Goal: Task Accomplishment & Management: Use online tool/utility

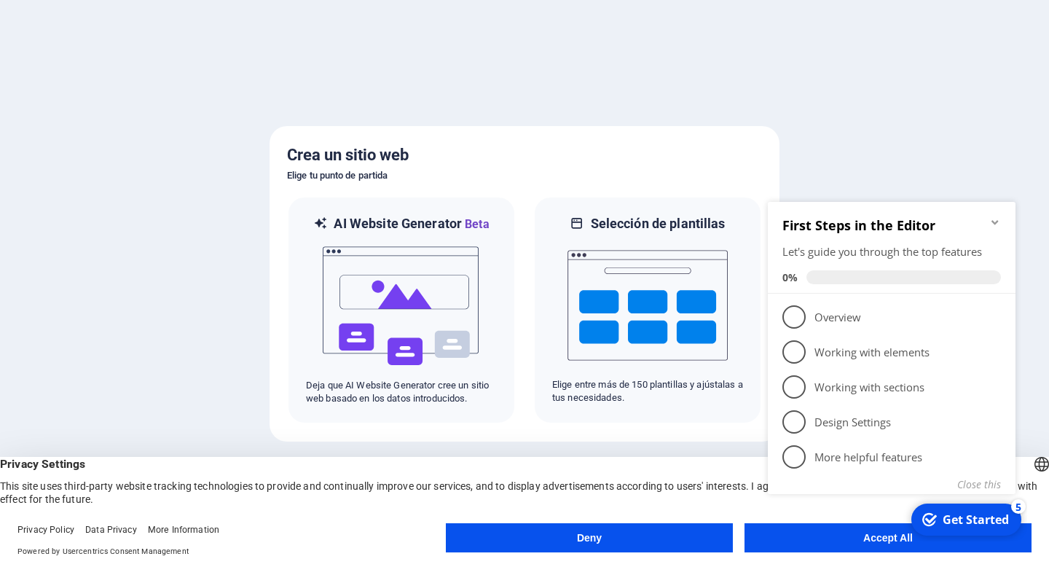
click at [879, 542] on appcues-checklist "Contextual help checklist present on screen" at bounding box center [894, 366] width 265 height 358
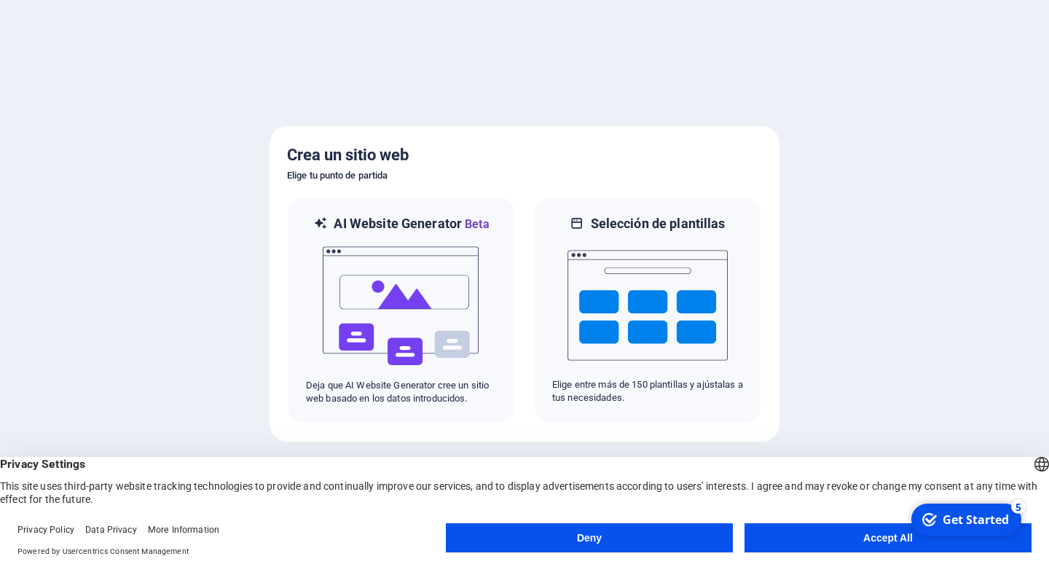
click at [903, 538] on html "checkmark Get Started 5 First Steps in the Editor Let's guide you through the t…" at bounding box center [965, 520] width 124 height 44
click at [823, 547] on button "Accept All" at bounding box center [888, 537] width 287 height 29
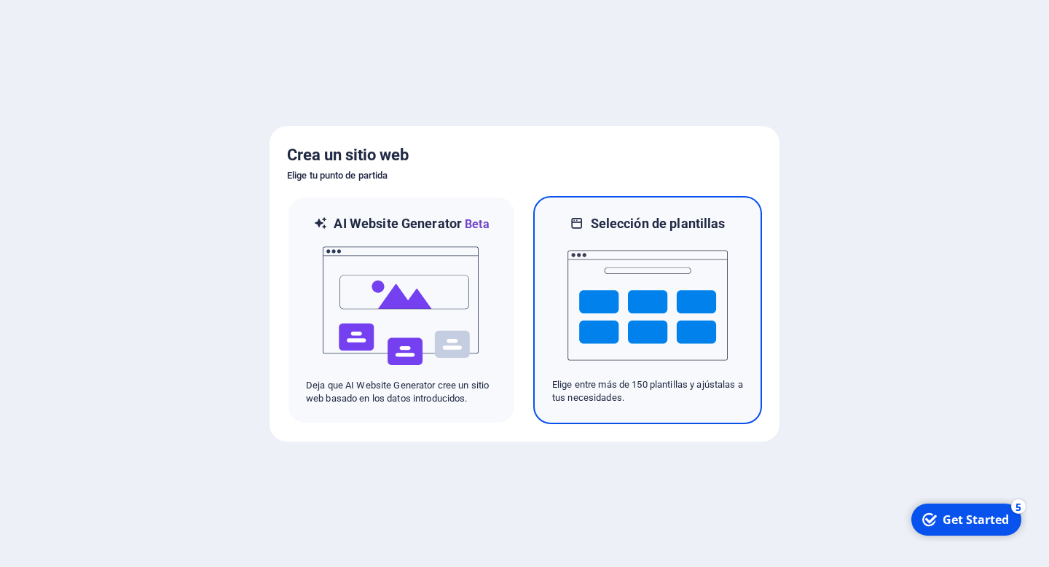
click at [649, 294] on img at bounding box center [648, 305] width 160 height 146
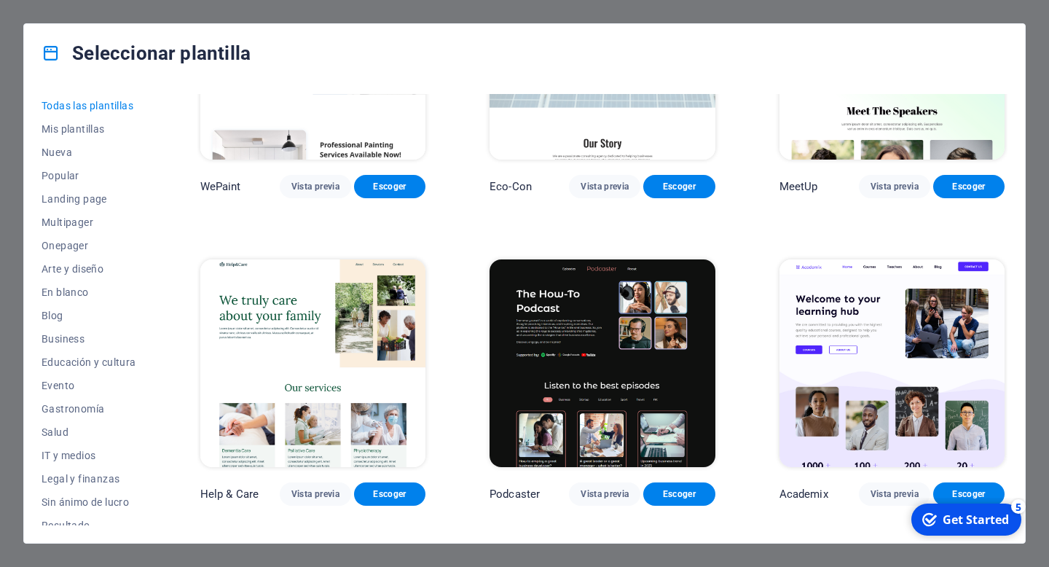
scroll to position [1481, 0]
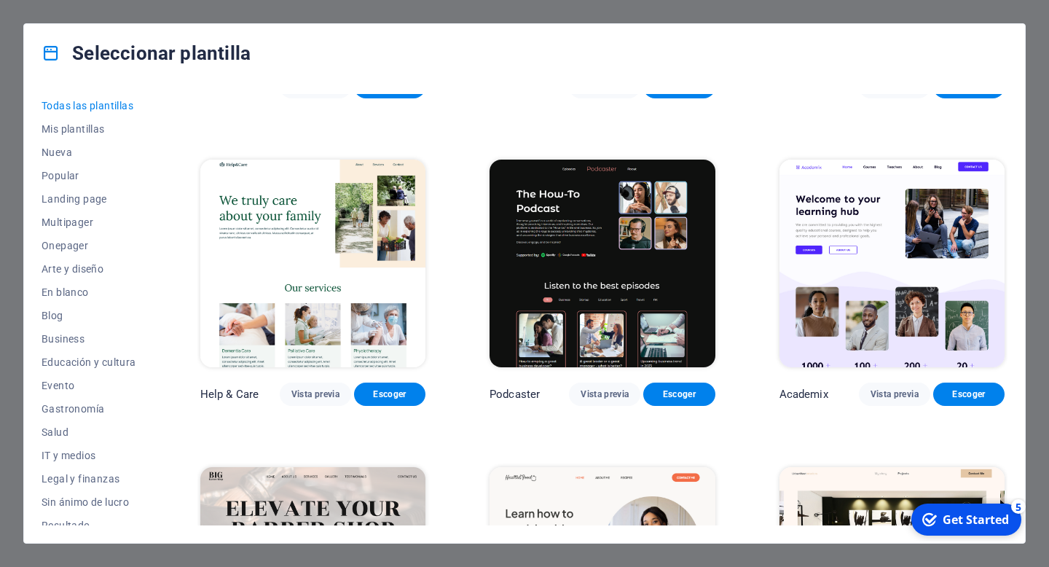
click at [641, 241] on img at bounding box center [602, 264] width 225 height 208
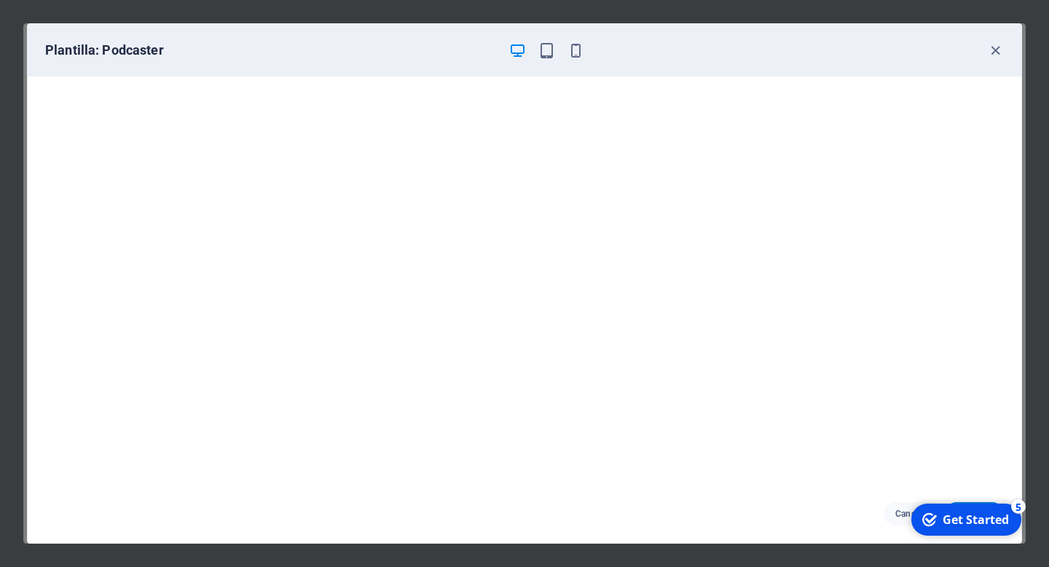
click at [747, 512] on div "Cancelar Escoger" at bounding box center [525, 514] width 994 height 58
click at [987, 508] on div "checkmark Get Started 5" at bounding box center [966, 519] width 110 height 32
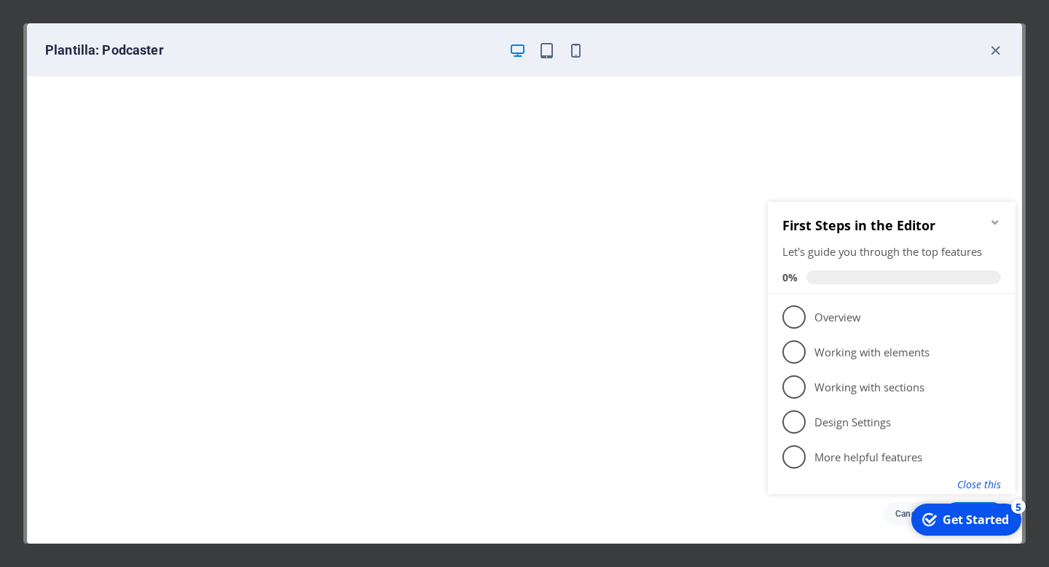
click at [999, 486] on button "Close this" at bounding box center [979, 484] width 44 height 14
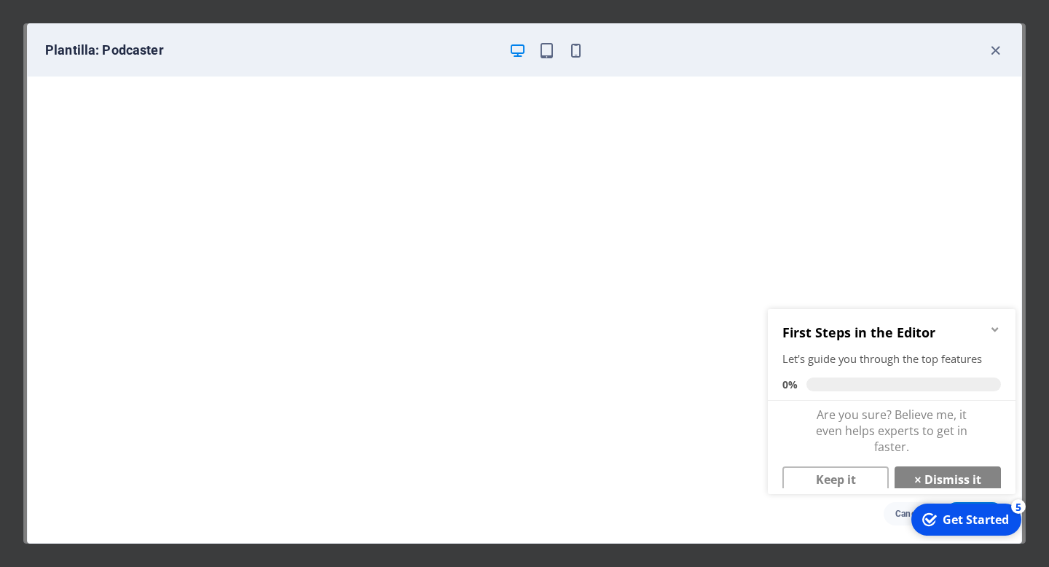
click at [990, 503] on div "checkmark Get Started 5" at bounding box center [966, 519] width 110 height 32
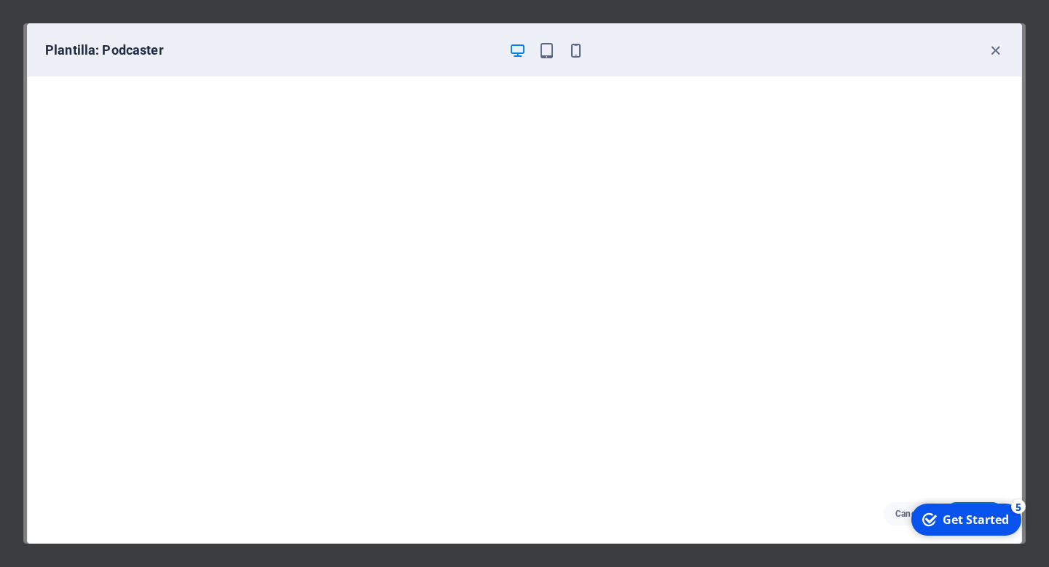
click at [989, 519] on div "Get Started" at bounding box center [976, 519] width 66 height 16
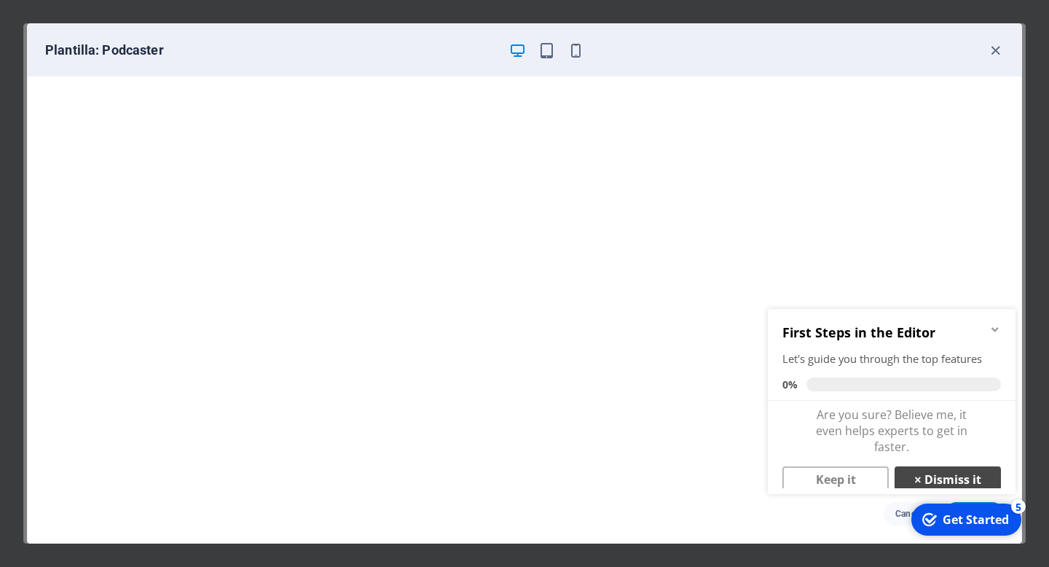
click at [954, 477] on link "× Dismiss it" at bounding box center [948, 479] width 106 height 26
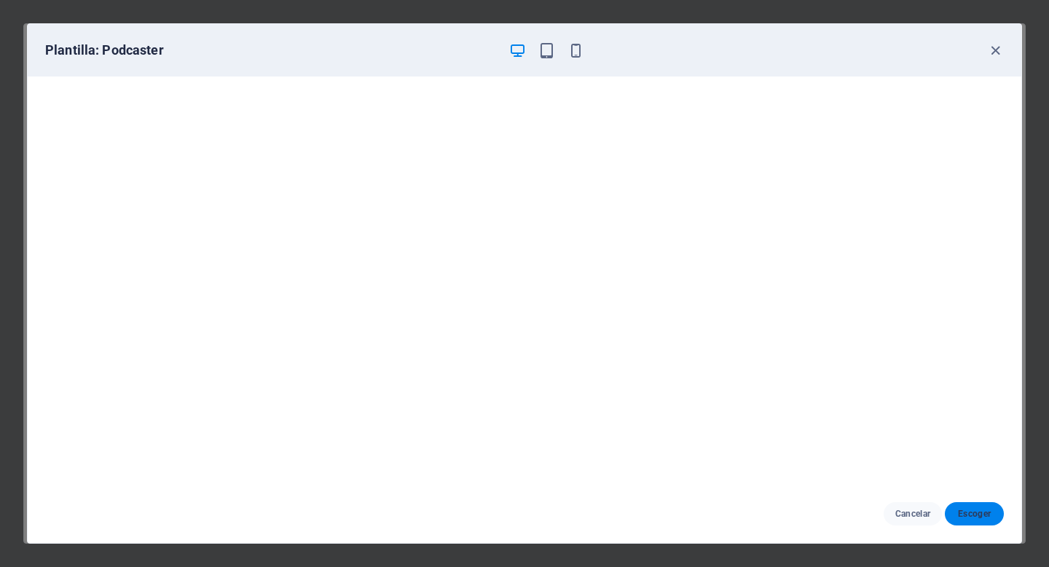
click at [973, 521] on button "Escoger" at bounding box center [974, 513] width 59 height 23
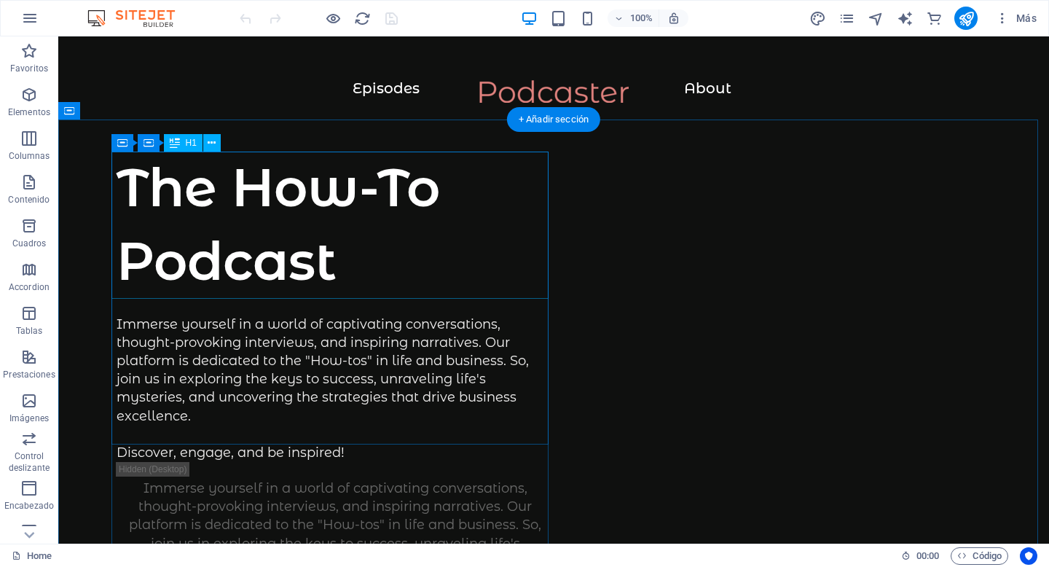
click at [286, 191] on div "The How-To Podcast" at bounding box center [335, 224] width 437 height 147
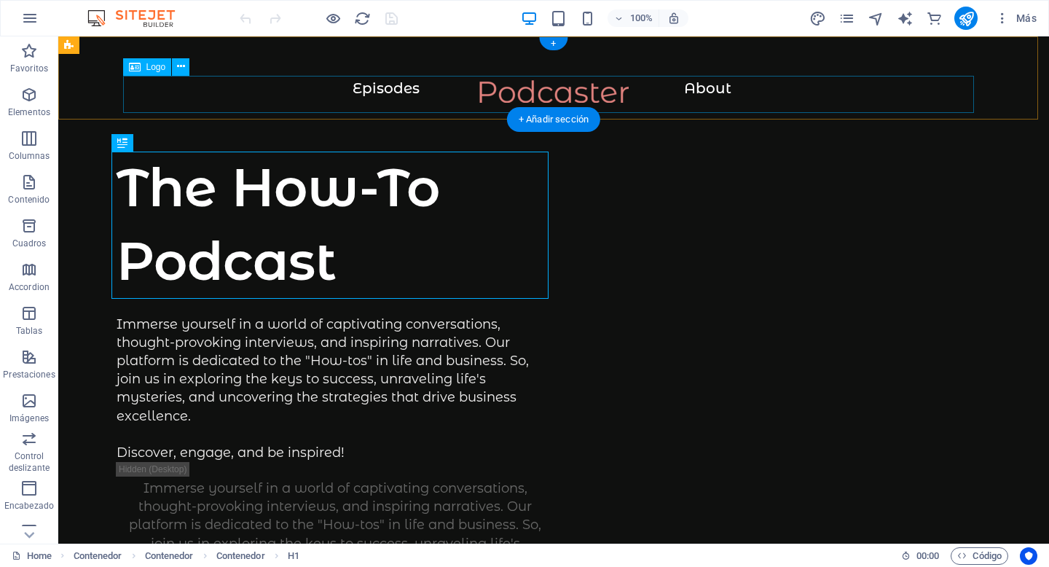
click at [513, 89] on div at bounding box center [553, 98] width 933 height 37
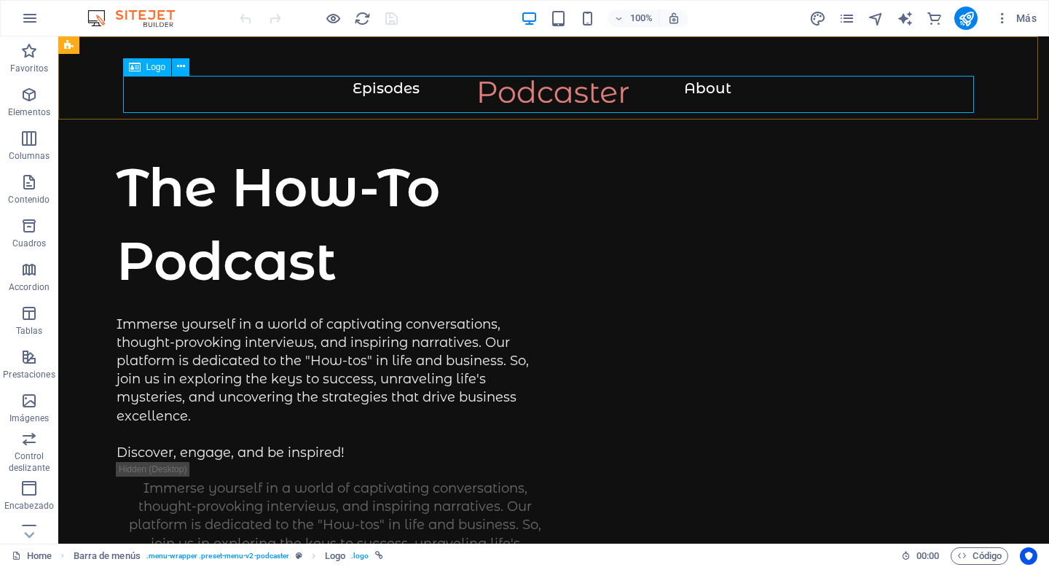
click at [141, 68] on div "Logo" at bounding box center [147, 66] width 49 height 17
click at [181, 65] on icon at bounding box center [181, 66] width 8 height 15
click at [471, 93] on div at bounding box center [553, 98] width 933 height 37
click at [145, 66] on div "Logo" at bounding box center [147, 66] width 49 height 17
click at [182, 66] on icon at bounding box center [181, 66] width 8 height 15
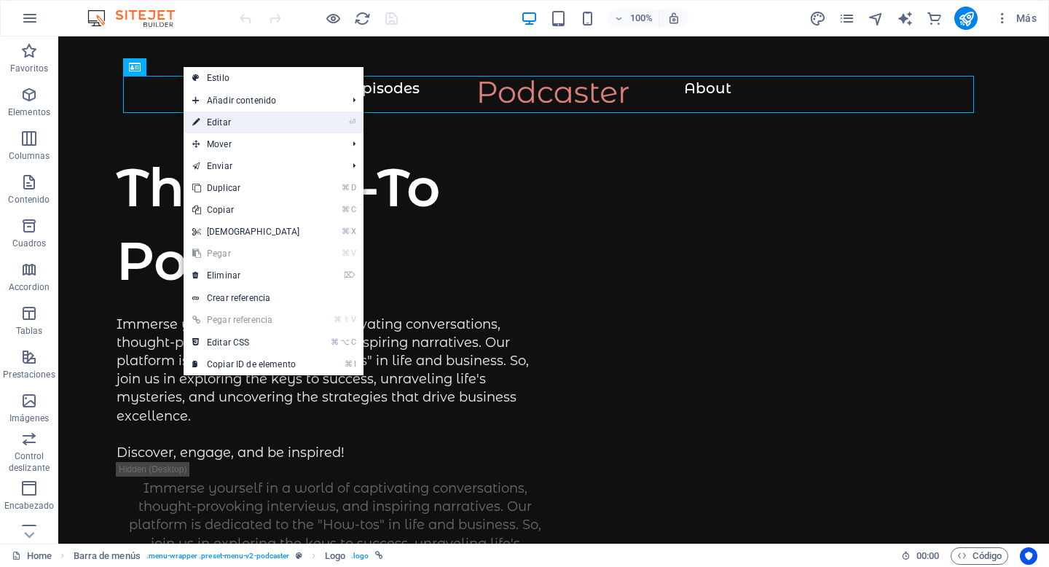
click at [211, 122] on link "⏎ Editar" at bounding box center [246, 122] width 125 height 22
select select "px"
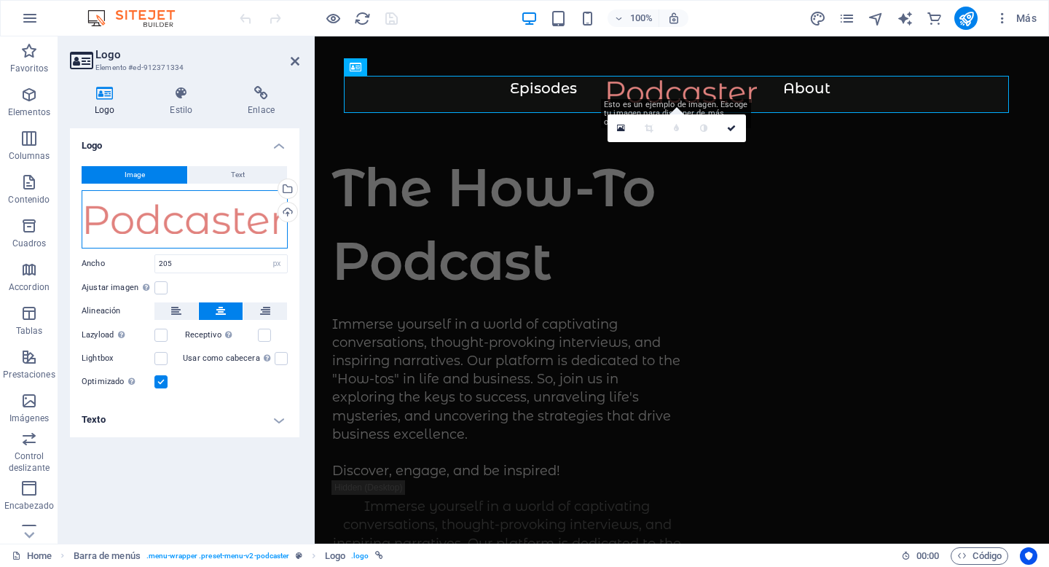
click at [188, 211] on div "Arrastra archivos aquí, haz clic para escoger archivos o selecciona archivos de…" at bounding box center [185, 219] width 206 height 58
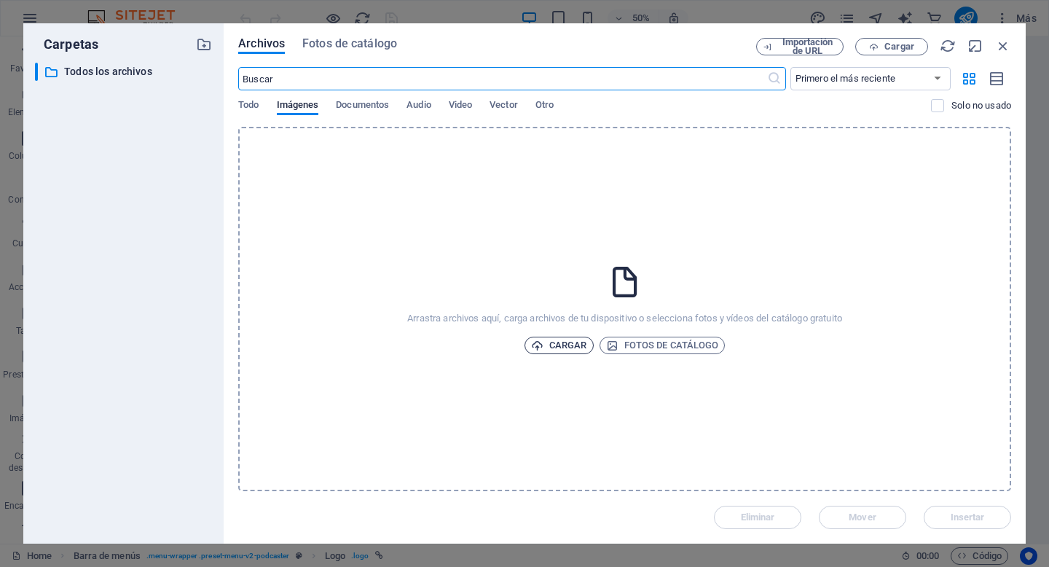
click at [561, 345] on span "Cargar" at bounding box center [559, 345] width 56 height 17
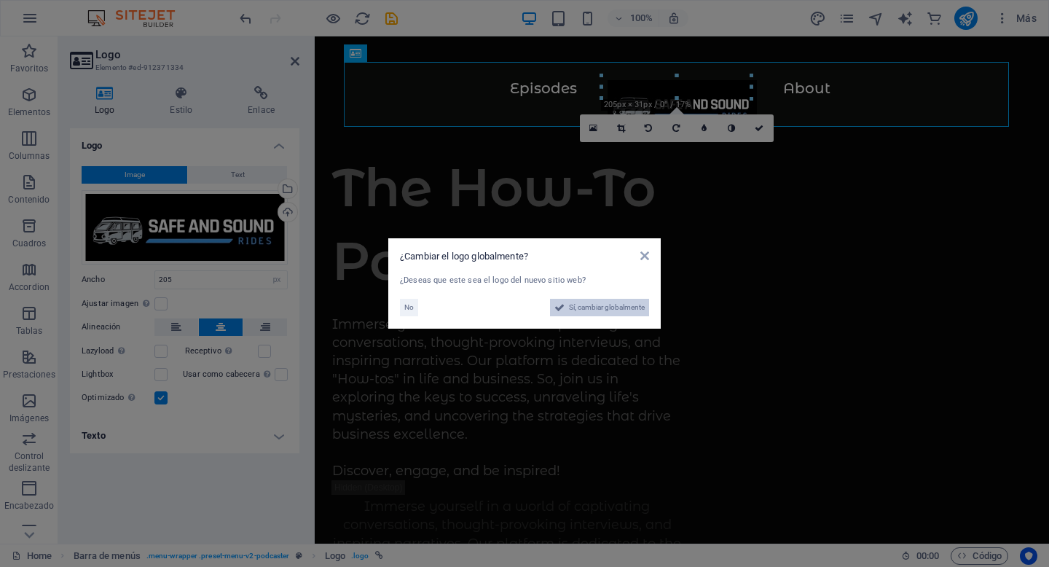
click at [594, 304] on span "Sí, cambiar globalmente" at bounding box center [607, 307] width 76 height 17
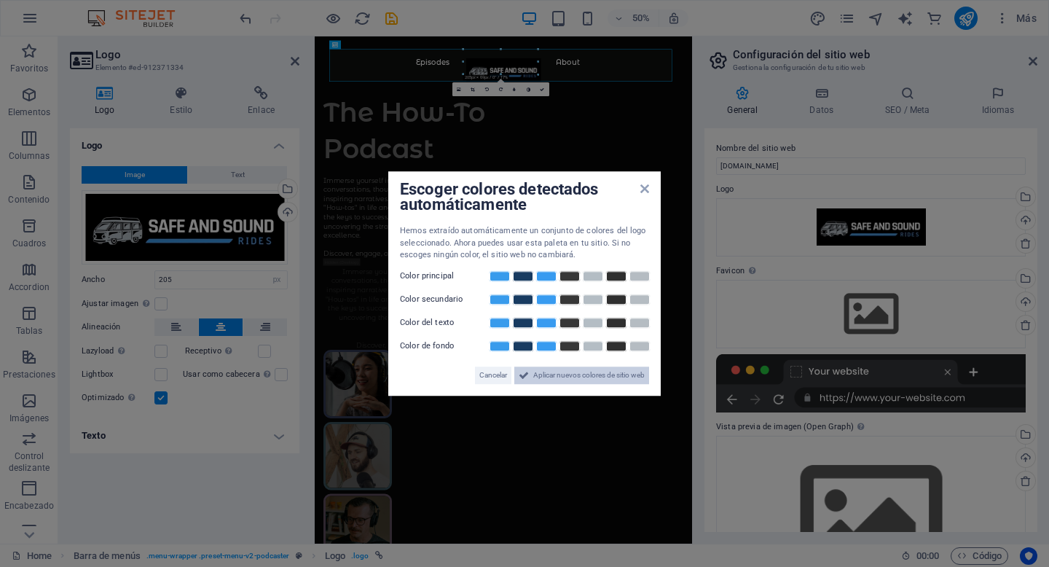
click at [574, 379] on span "Aplicar nuevos colores de sitio web" at bounding box center [588, 374] width 111 height 17
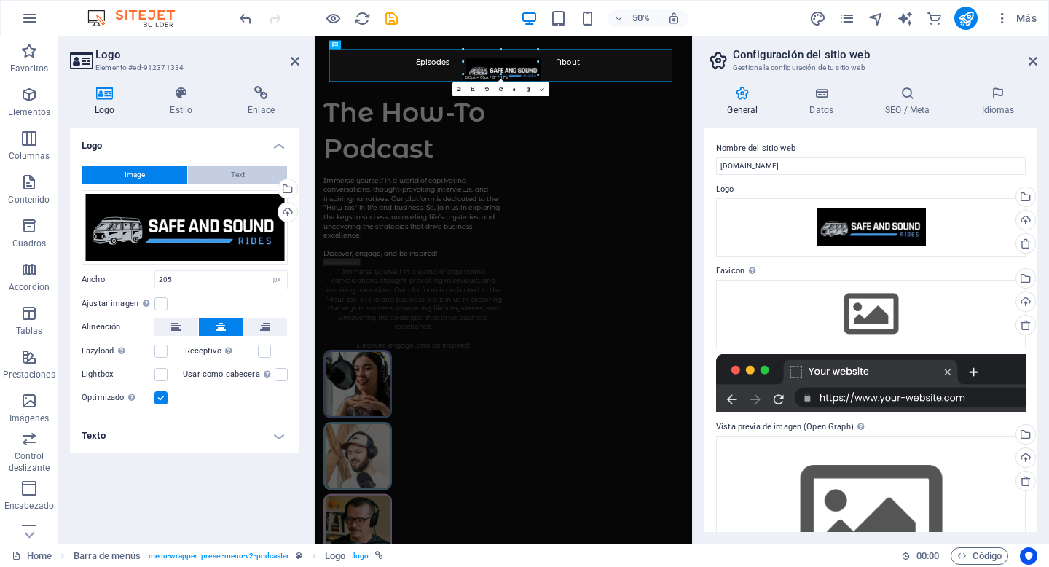
click at [224, 170] on button "Text" at bounding box center [237, 174] width 99 height 17
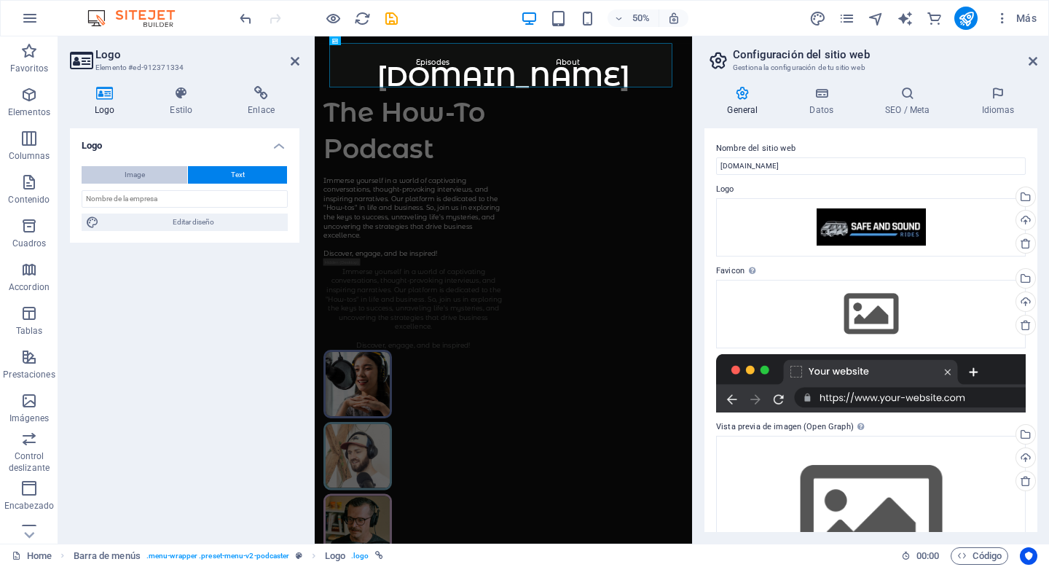
click at [154, 177] on button "Image" at bounding box center [135, 174] width 106 height 17
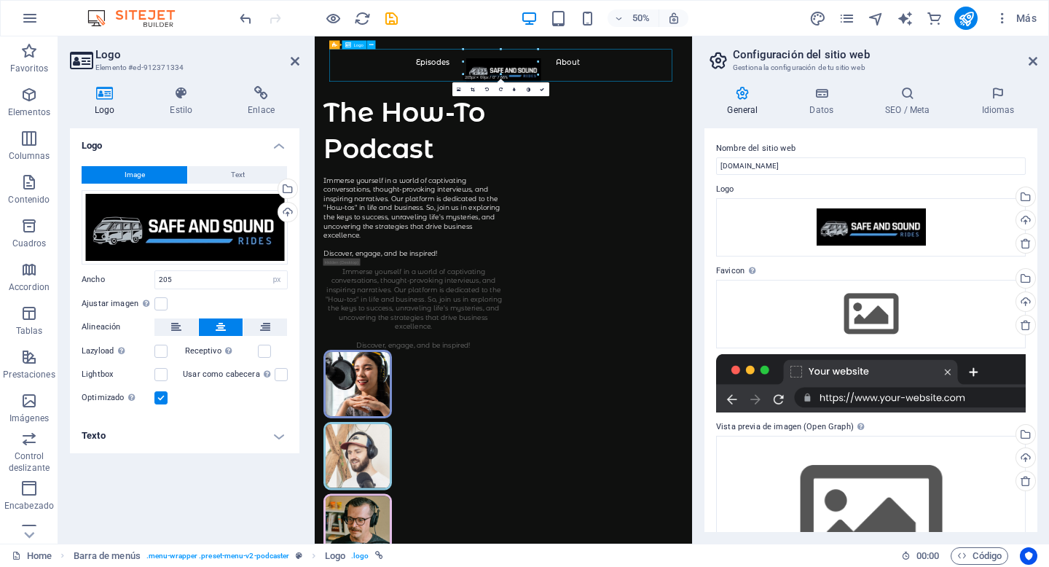
drag, startPoint x: 689, startPoint y: 108, endPoint x: 526, endPoint y: 113, distance: 163.3
click at [525, 112] on div at bounding box center [692, 112] width 697 height 65
drag, startPoint x: 678, startPoint y: 87, endPoint x: 531, endPoint y: 74, distance: 147.8
click at [530, 80] on div at bounding box center [692, 112] width 697 height 65
click at [182, 327] on button at bounding box center [176, 326] width 44 height 17
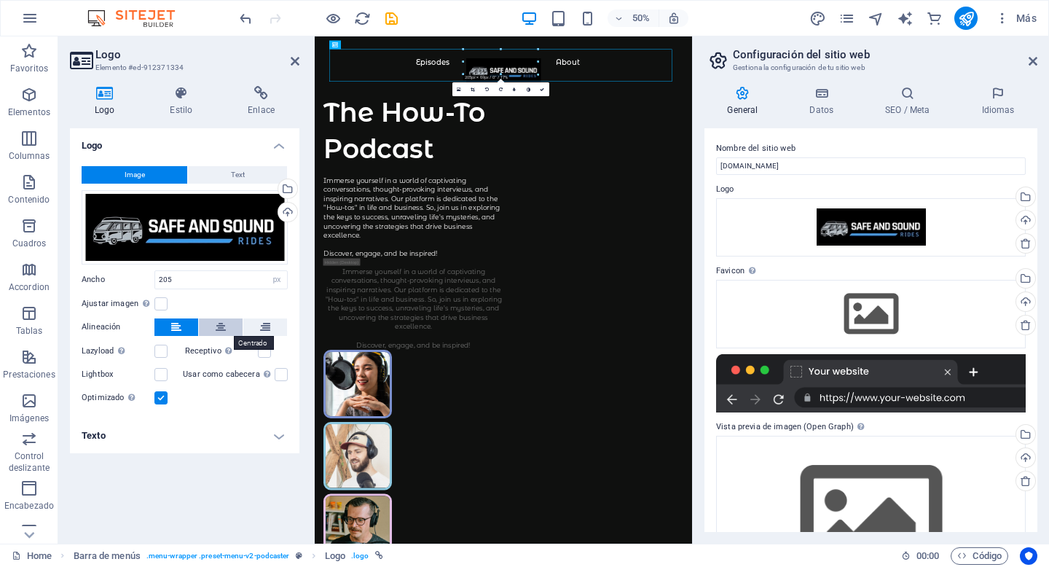
click at [219, 326] on icon at bounding box center [221, 326] width 10 height 17
drag, startPoint x: 695, startPoint y: 84, endPoint x: 533, endPoint y: 98, distance: 162.3
click at [533, 98] on div at bounding box center [692, 112] width 697 height 65
click at [724, 93] on div at bounding box center [692, 112] width 697 height 65
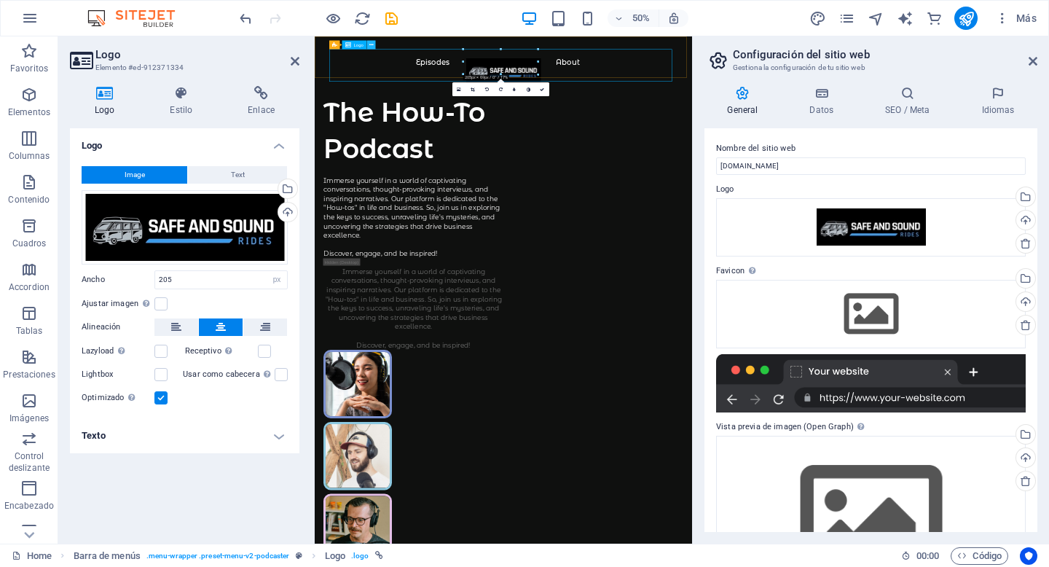
click at [374, 47] on button at bounding box center [370, 44] width 9 height 9
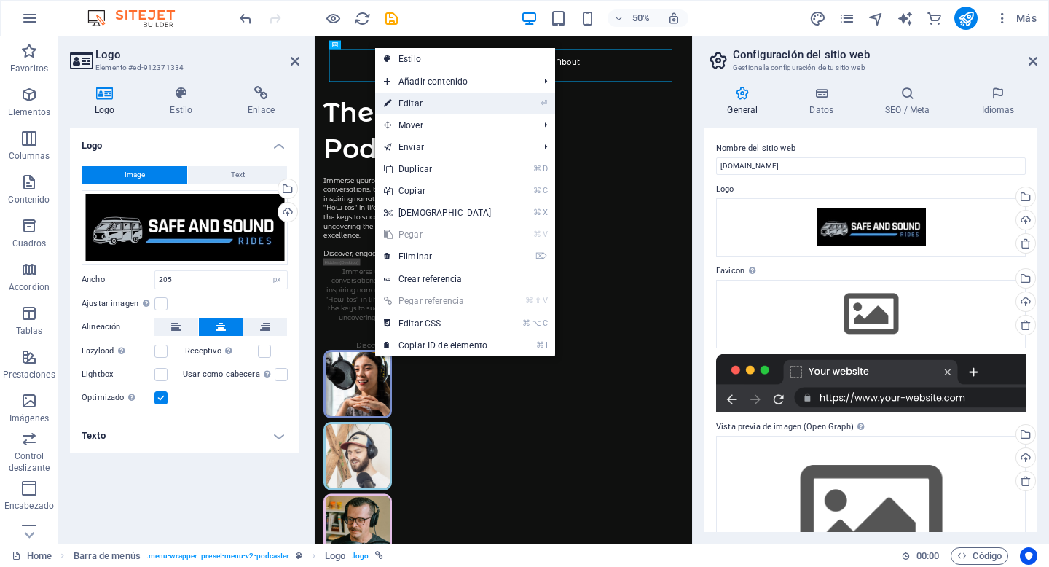
click at [438, 104] on link "⏎ Editar" at bounding box center [437, 104] width 125 height 22
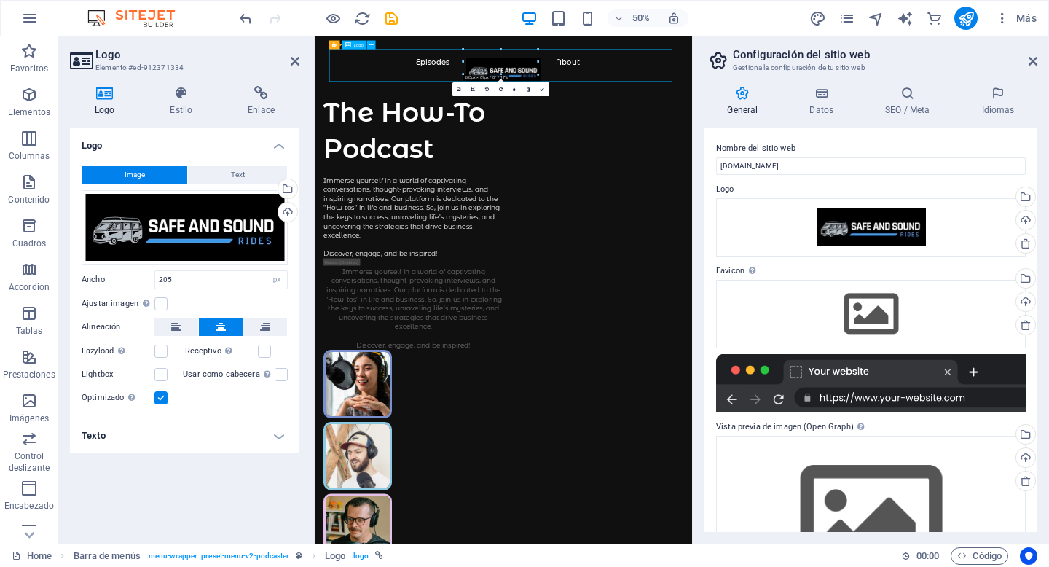
drag, startPoint x: 698, startPoint y: 86, endPoint x: 635, endPoint y: 119, distance: 71.1
click at [635, 119] on div at bounding box center [692, 112] width 697 height 65
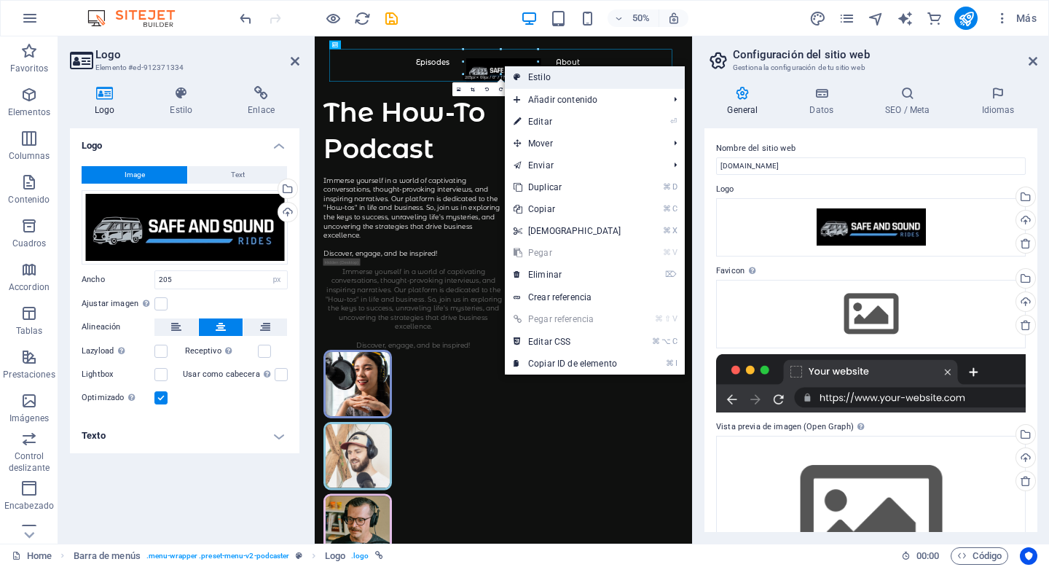
click at [544, 75] on link "Estilo" at bounding box center [595, 77] width 180 height 22
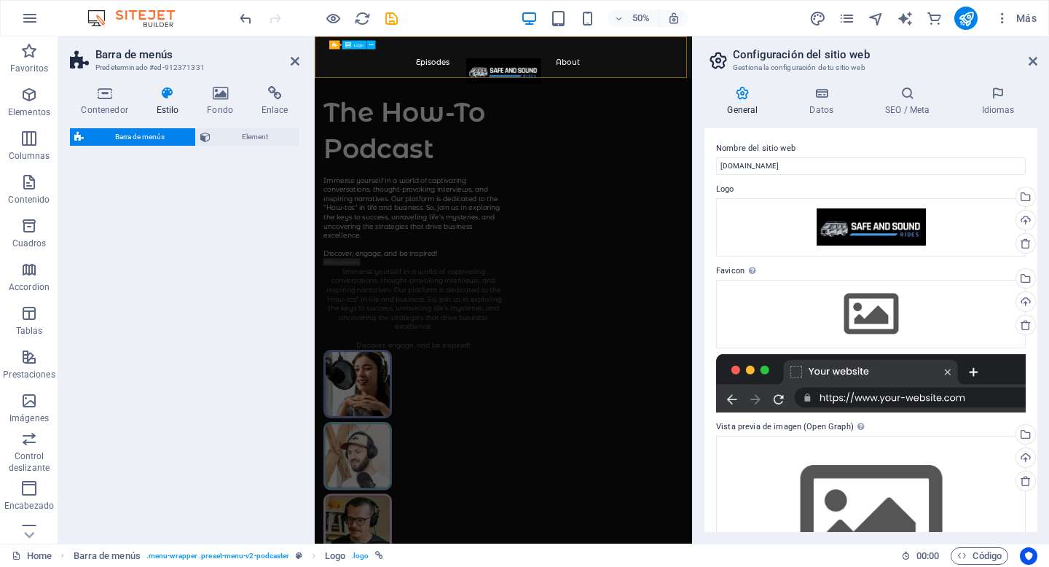
select select "px"
select select "rem"
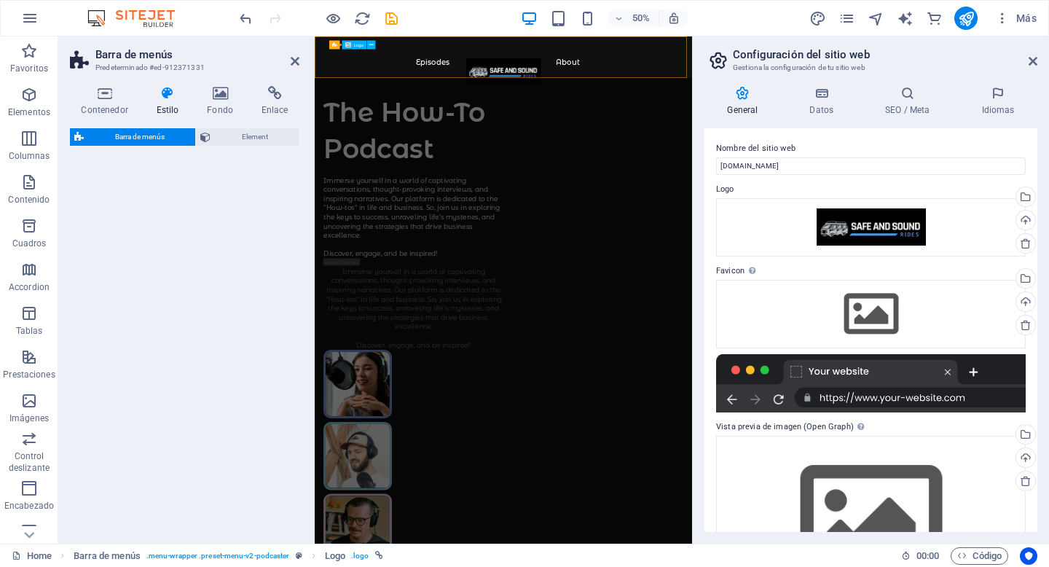
select select "px"
select select "rem"
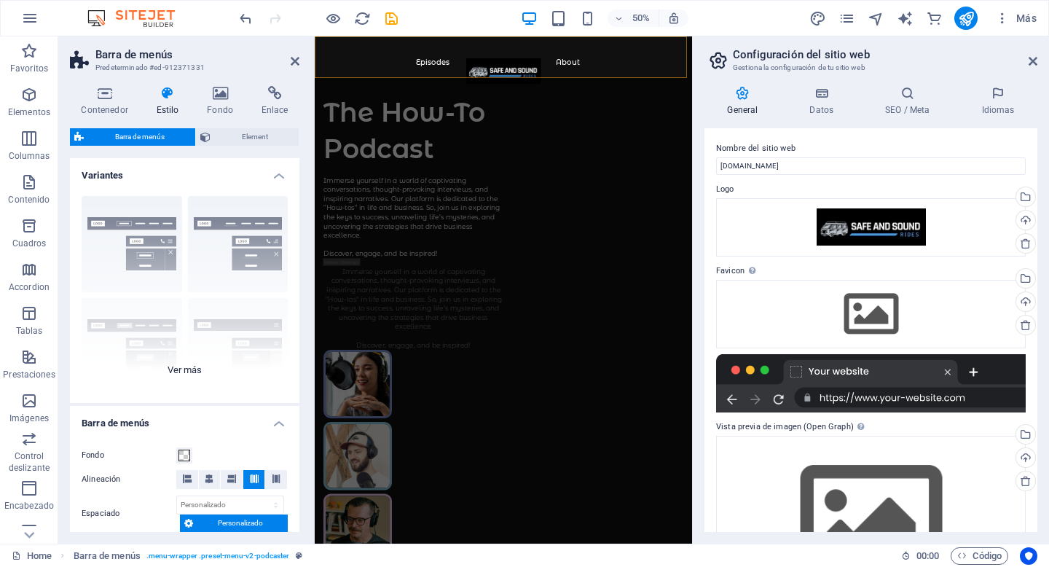
click at [103, 222] on div "Borde Centrado Predeterminado Fijo Loki Desencadenador Ancho XXL" at bounding box center [185, 293] width 230 height 219
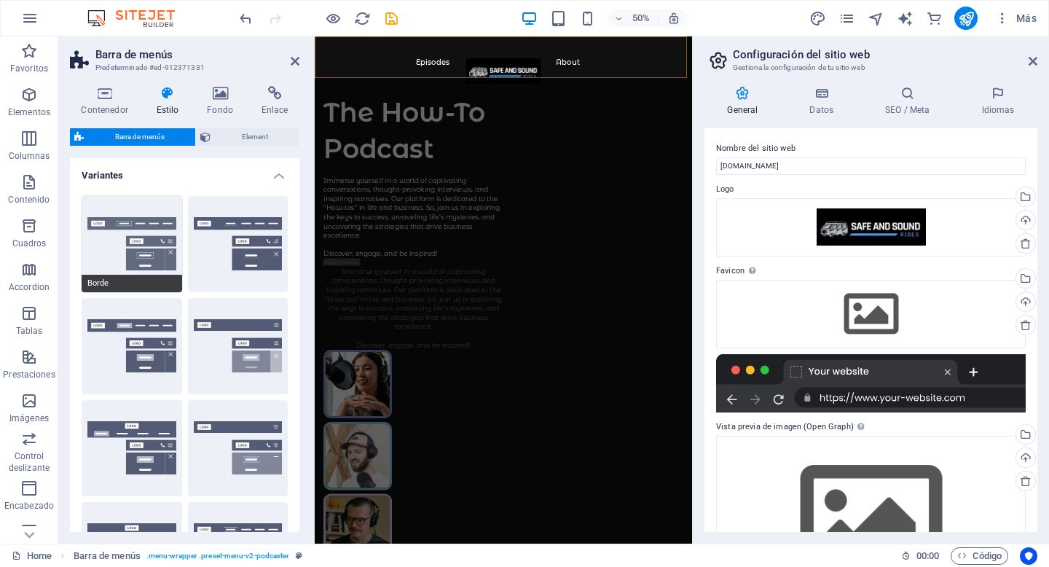
click at [114, 249] on button "Borde" at bounding box center [132, 244] width 101 height 96
type input "1"
select select "rem"
type input "1"
select select "rem"
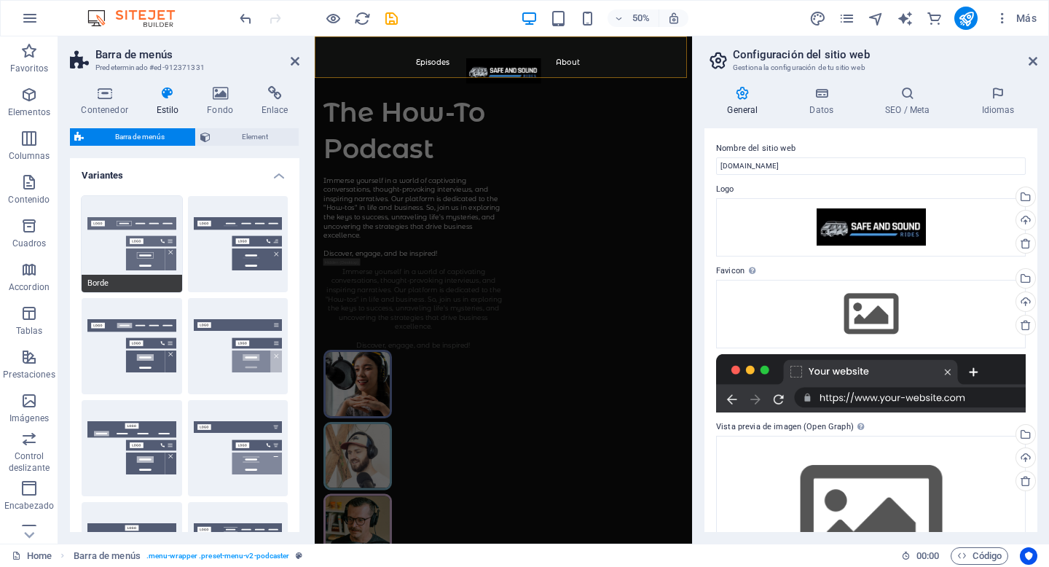
type input "1"
select select "rem"
type input "1"
select select "rem"
type input "1"
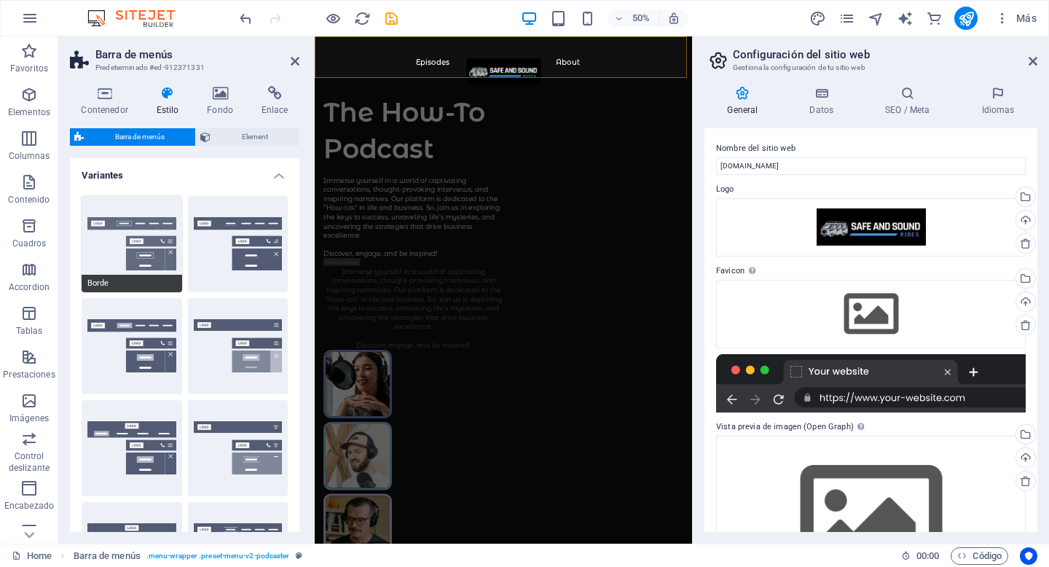
select select "rem"
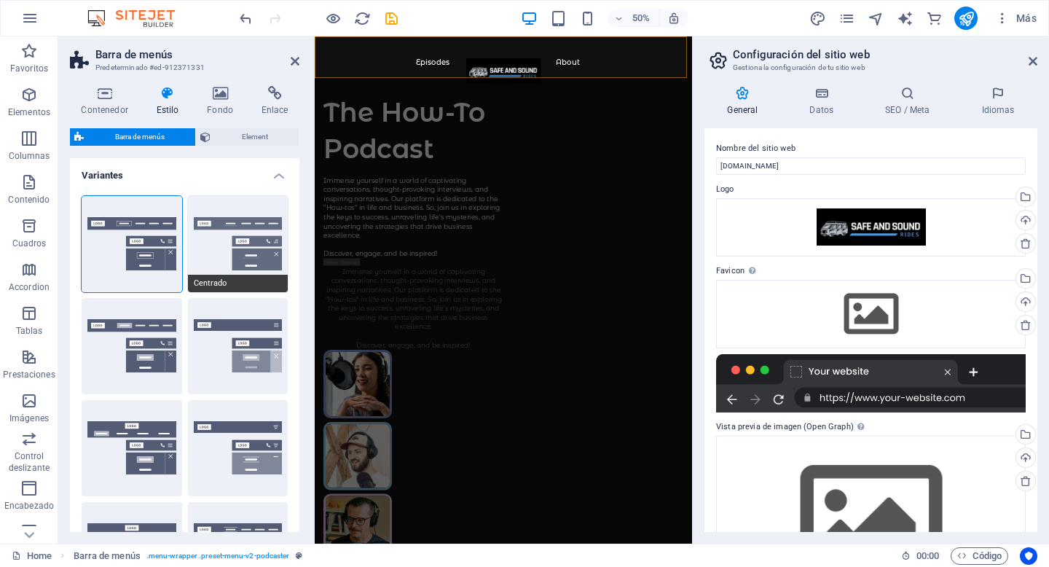
click at [230, 246] on button "Centrado" at bounding box center [238, 244] width 101 height 96
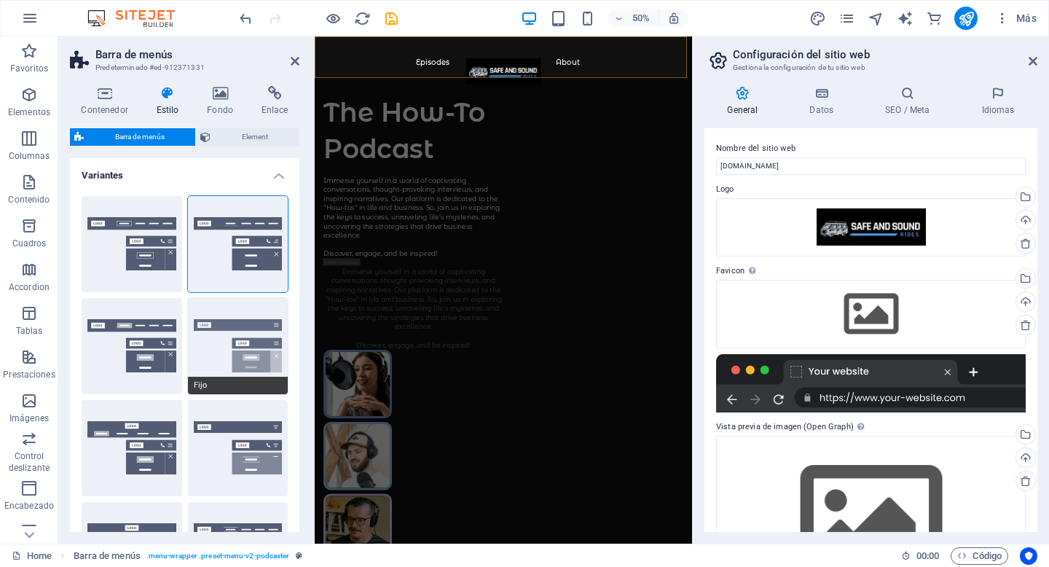
click at [239, 316] on button "Fijo" at bounding box center [238, 346] width 101 height 96
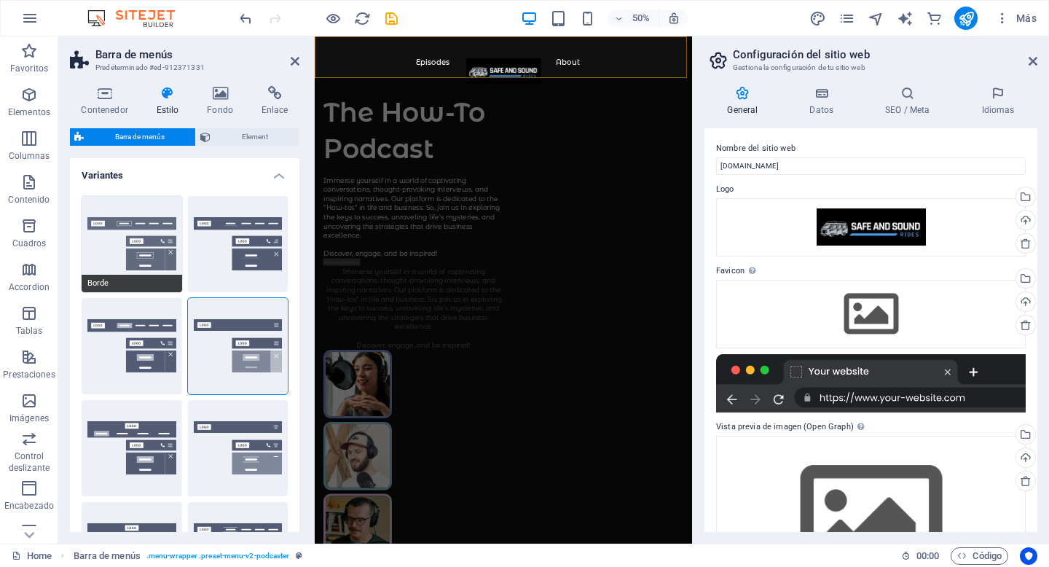
click at [168, 258] on button "Borde" at bounding box center [132, 244] width 101 height 96
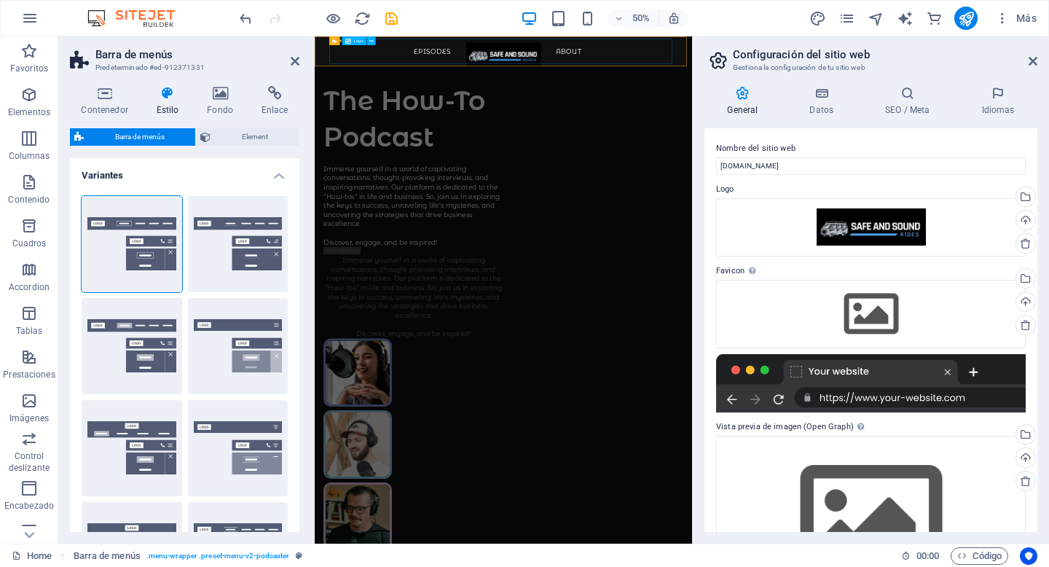
click at [710, 68] on div at bounding box center [692, 73] width 697 height 50
click at [368, 42] on button at bounding box center [370, 40] width 9 height 9
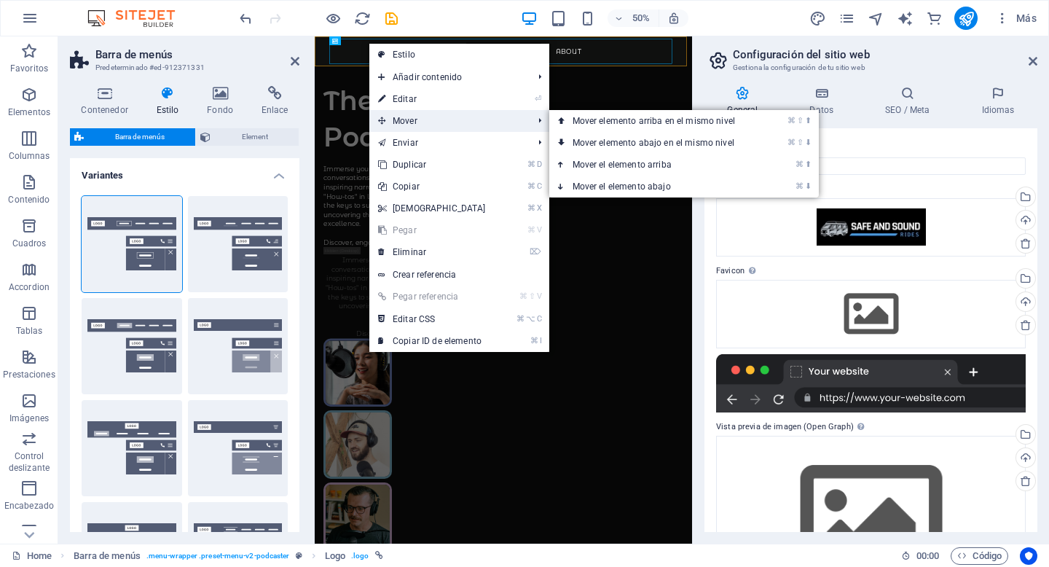
click at [398, 114] on span "Mover" at bounding box center [448, 121] width 158 height 22
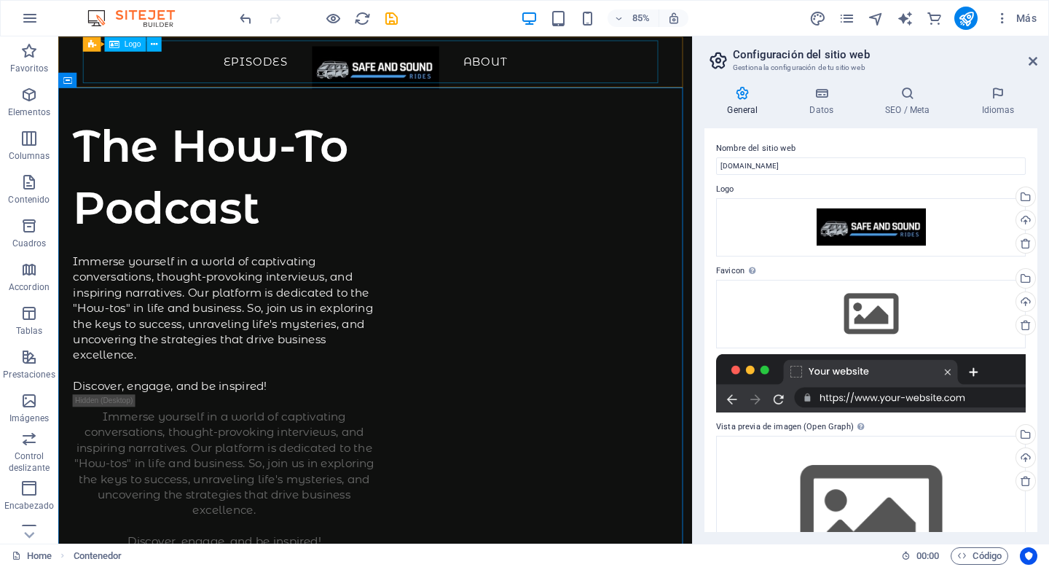
click at [595, 52] on div at bounding box center [431, 73] width 688 height 50
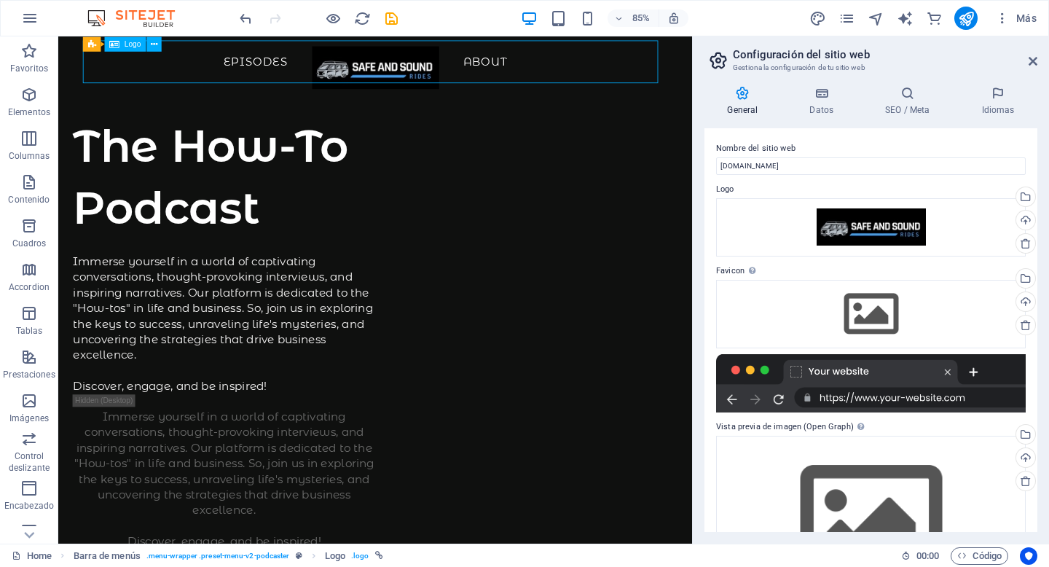
click at [458, 71] on div at bounding box center [431, 73] width 688 height 50
select select "px"
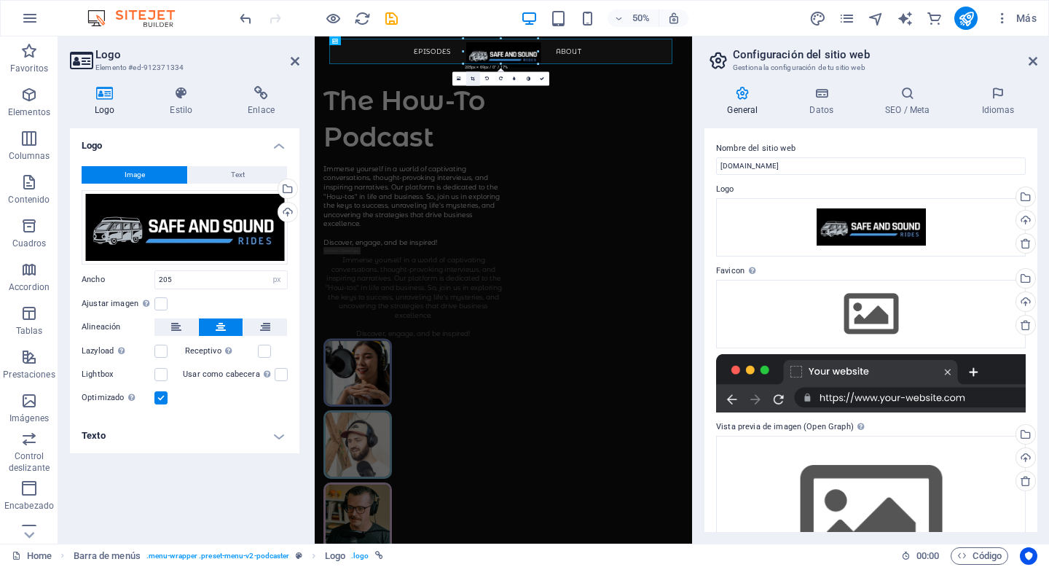
click at [474, 77] on icon at bounding box center [473, 79] width 4 height 4
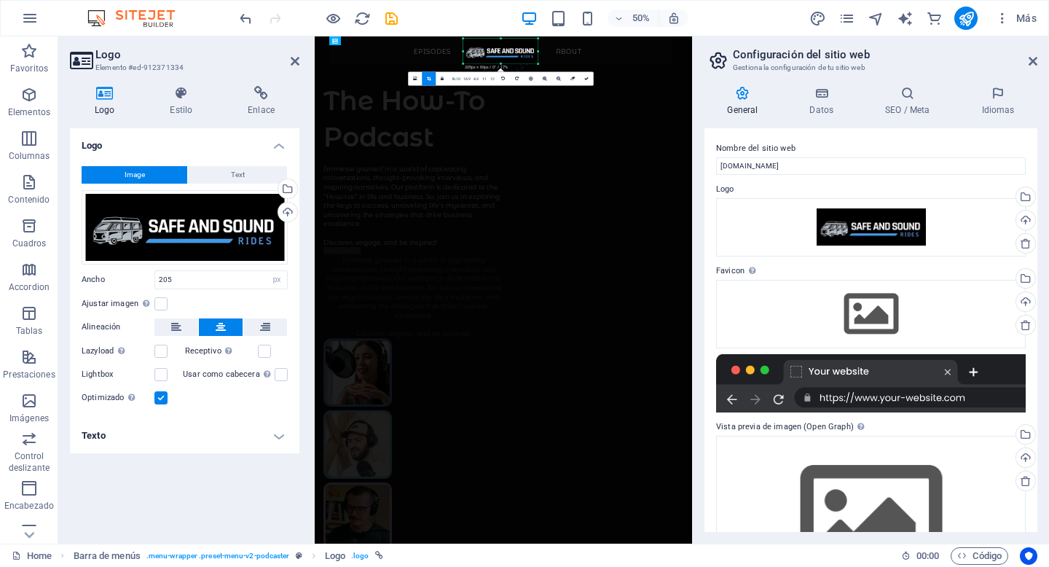
click at [491, 50] on div at bounding box center [500, 52] width 75 height 26
click at [1028, 58] on h2 "Configuración del sitio web" at bounding box center [885, 54] width 305 height 13
click at [1032, 62] on icon at bounding box center [1033, 61] width 9 height 12
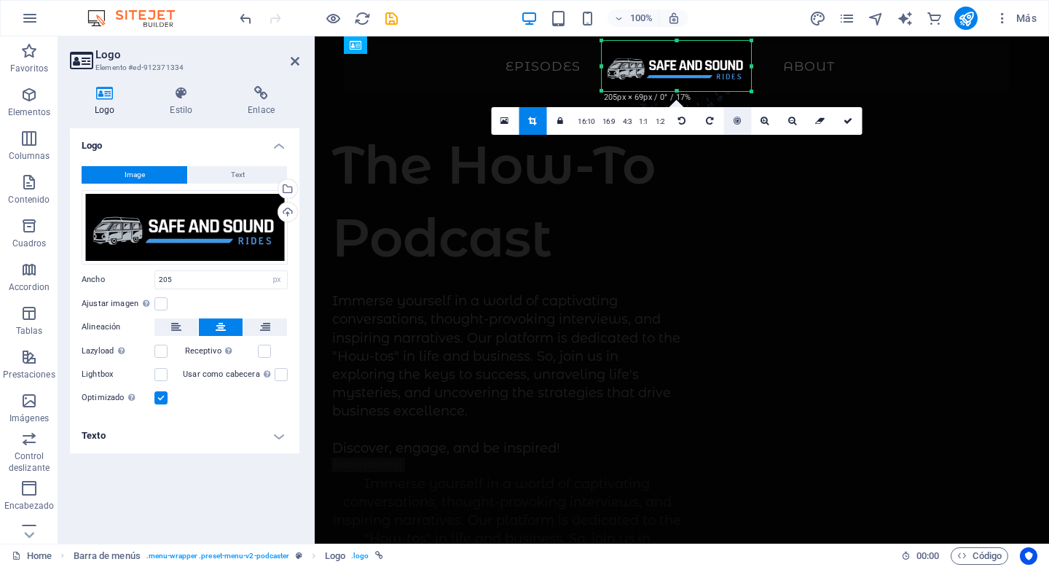
click at [730, 120] on link at bounding box center [738, 121] width 28 height 28
click at [192, 95] on icon at bounding box center [181, 93] width 72 height 15
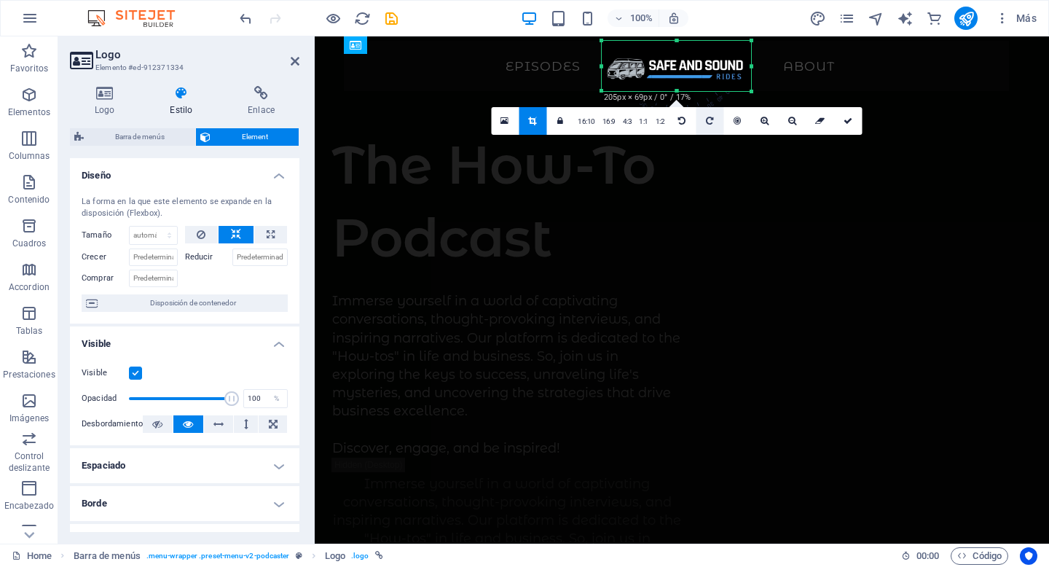
click at [702, 119] on link at bounding box center [710, 121] width 28 height 28
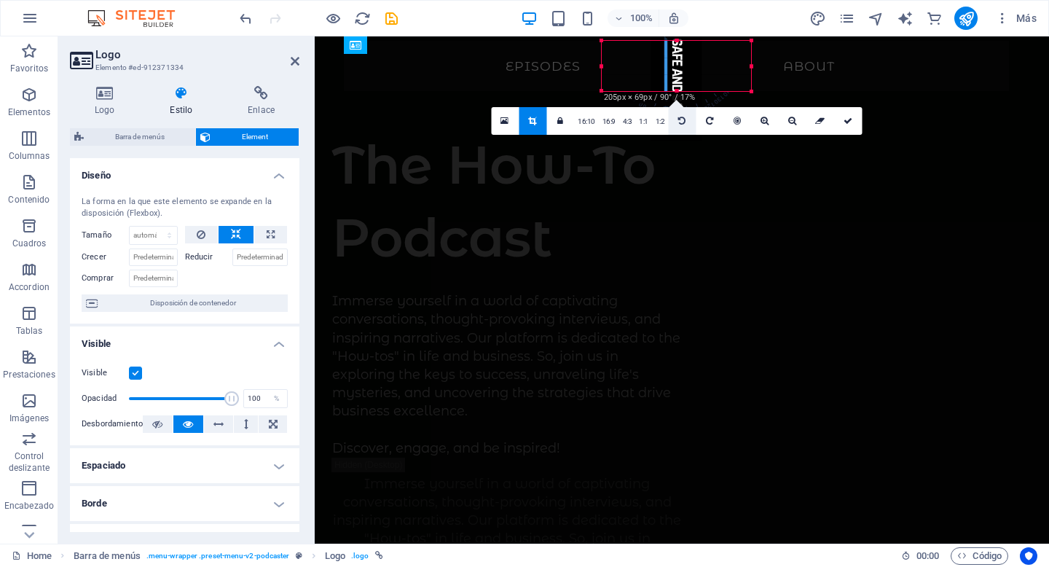
click at [682, 119] on icon at bounding box center [681, 121] width 7 height 9
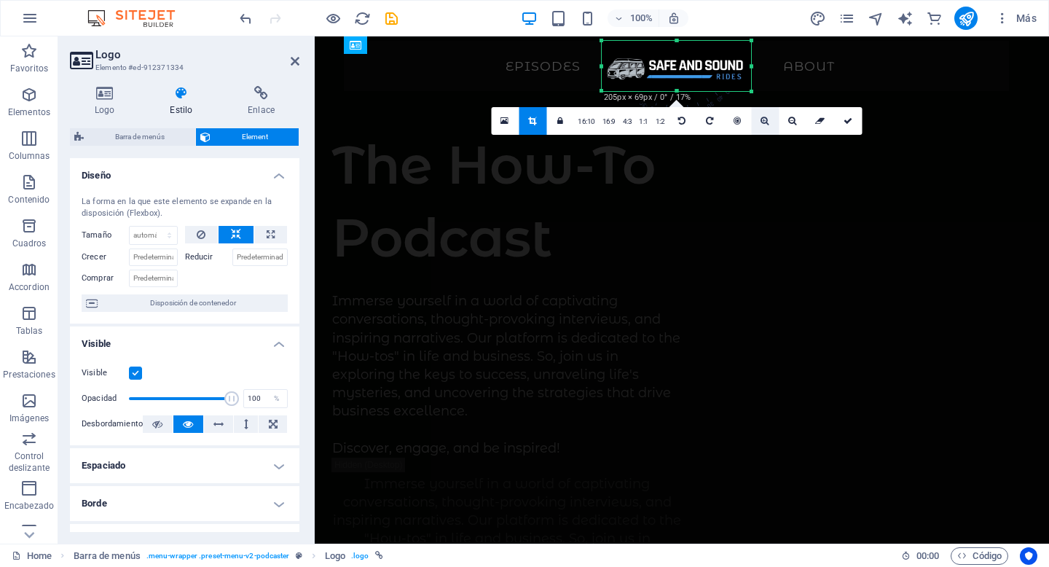
click at [769, 122] on link at bounding box center [765, 121] width 28 height 28
click at [791, 122] on icon at bounding box center [792, 121] width 8 height 9
click at [845, 122] on icon at bounding box center [848, 121] width 9 height 9
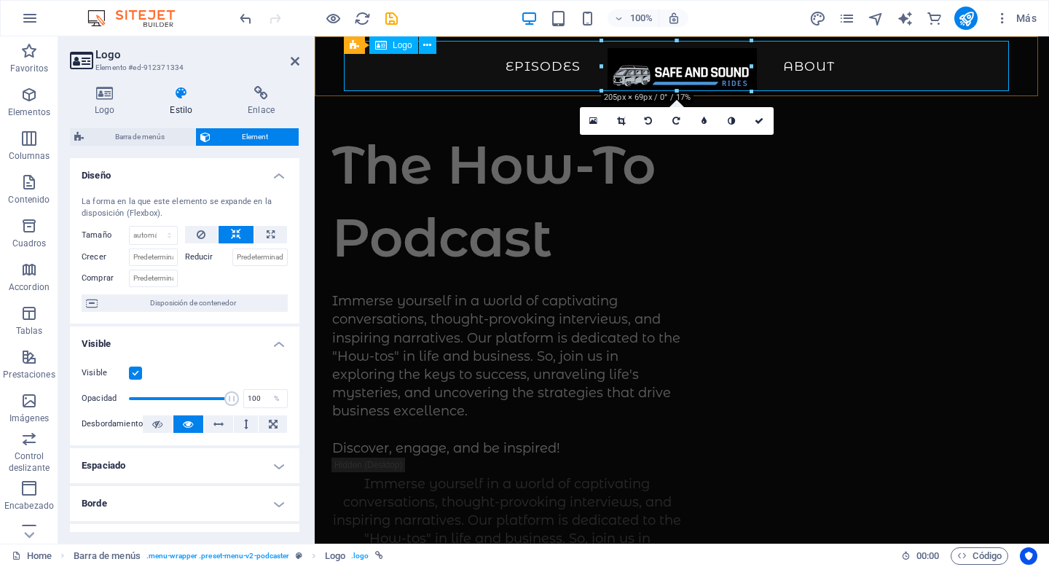
click at [694, 74] on div at bounding box center [682, 73] width 676 height 50
click at [515, 60] on div at bounding box center [682, 73] width 676 height 50
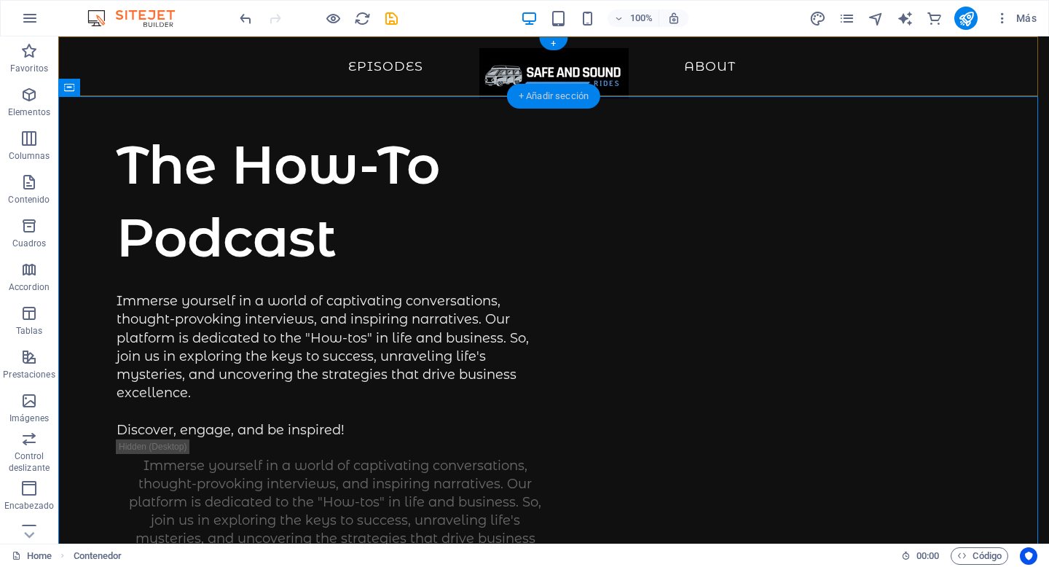
click at [554, 98] on div "+ Añadir sección" at bounding box center [553, 96] width 93 height 25
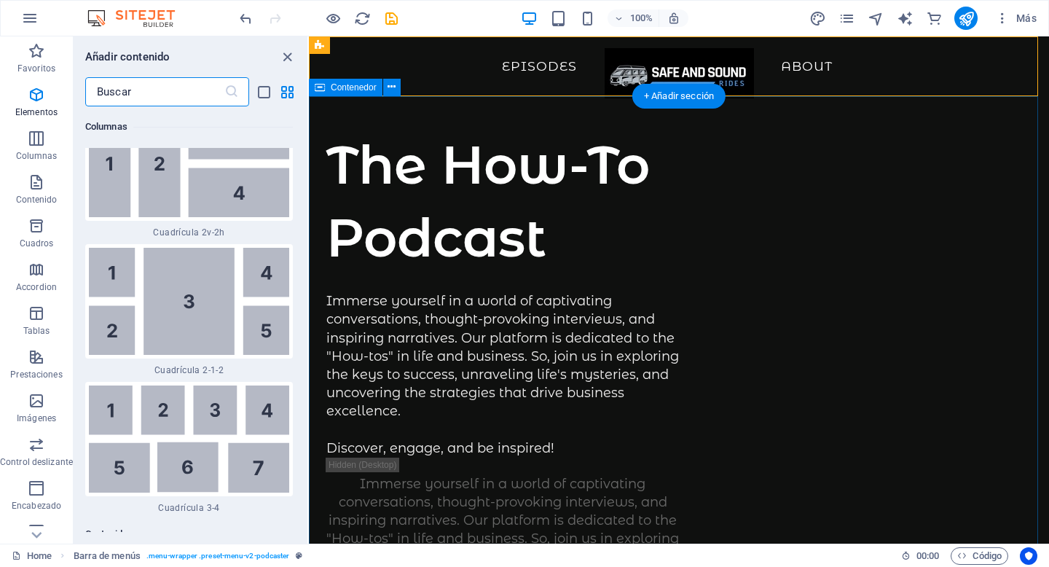
scroll to position [4705, 0]
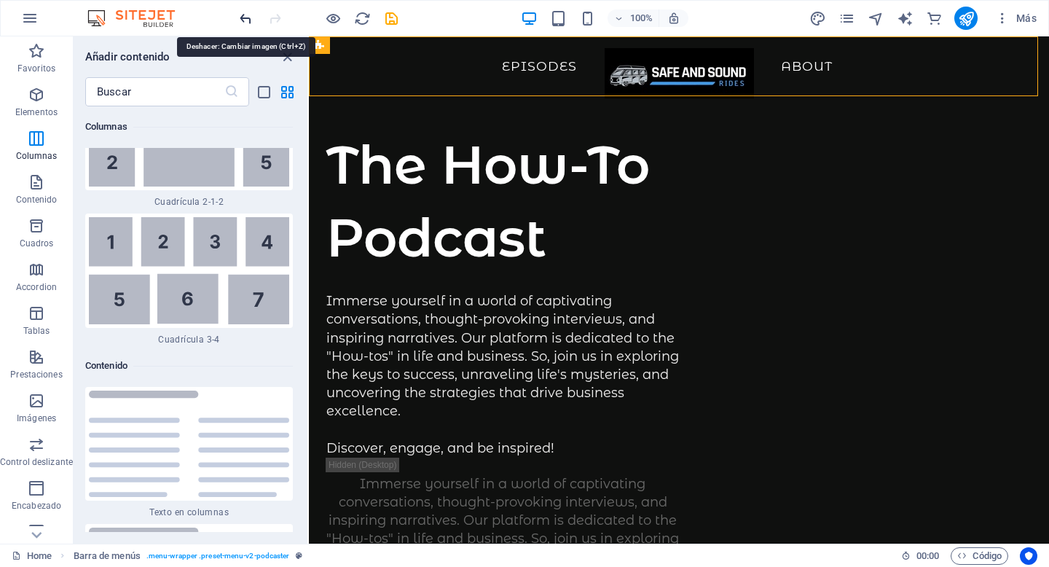
click at [245, 19] on icon "undo" at bounding box center [246, 18] width 17 height 17
click at [0, 0] on icon "redo" at bounding box center [0, 0] width 0 height 0
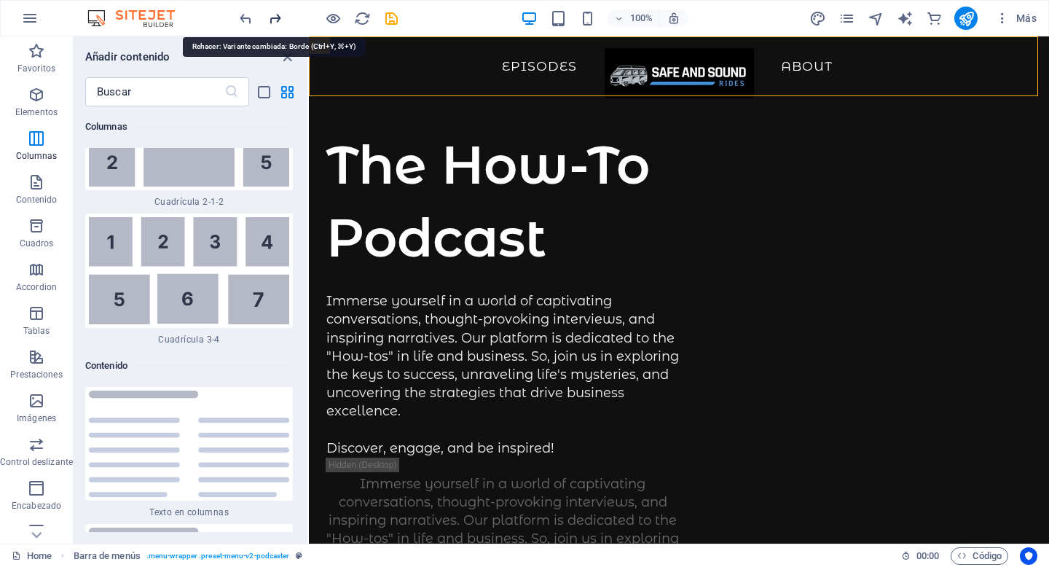
click at [0, 0] on icon "redo" at bounding box center [0, 0] width 0 height 0
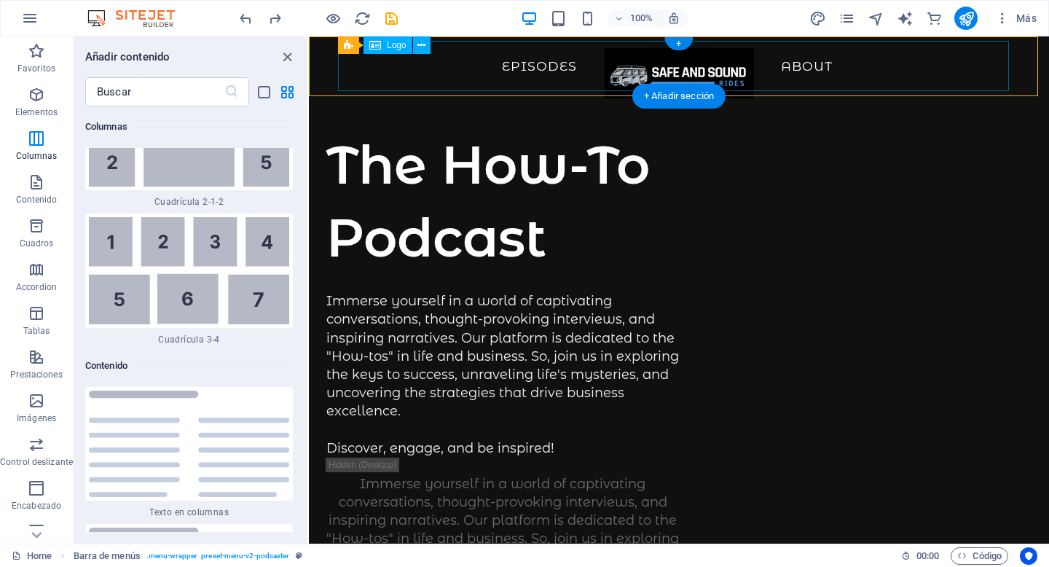
click at [679, 67] on div at bounding box center [679, 73] width 682 height 50
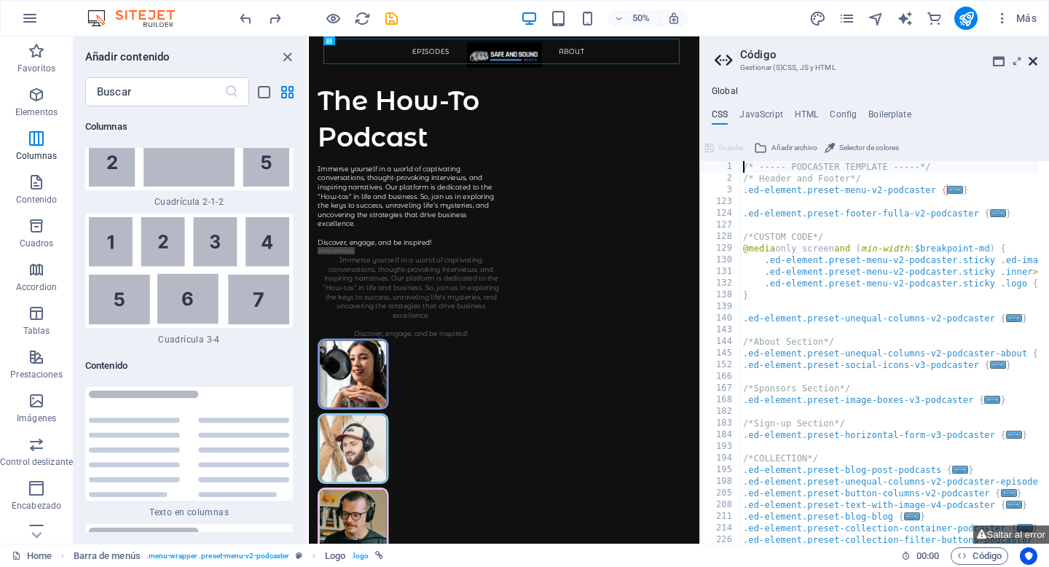
click at [1033, 60] on icon at bounding box center [1033, 61] width 9 height 12
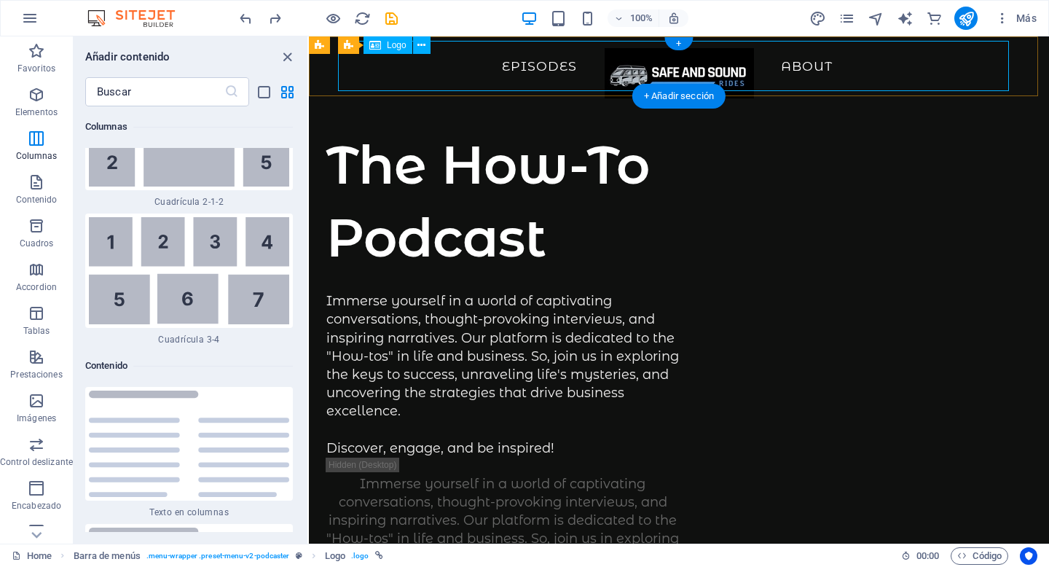
click at [539, 68] on div at bounding box center [679, 73] width 682 height 50
click at [699, 73] on div at bounding box center [679, 73] width 682 height 50
click at [812, 66] on div at bounding box center [679, 73] width 682 height 50
click at [0, 0] on span "Barra de menús" at bounding box center [0, 0] width 0 height 0
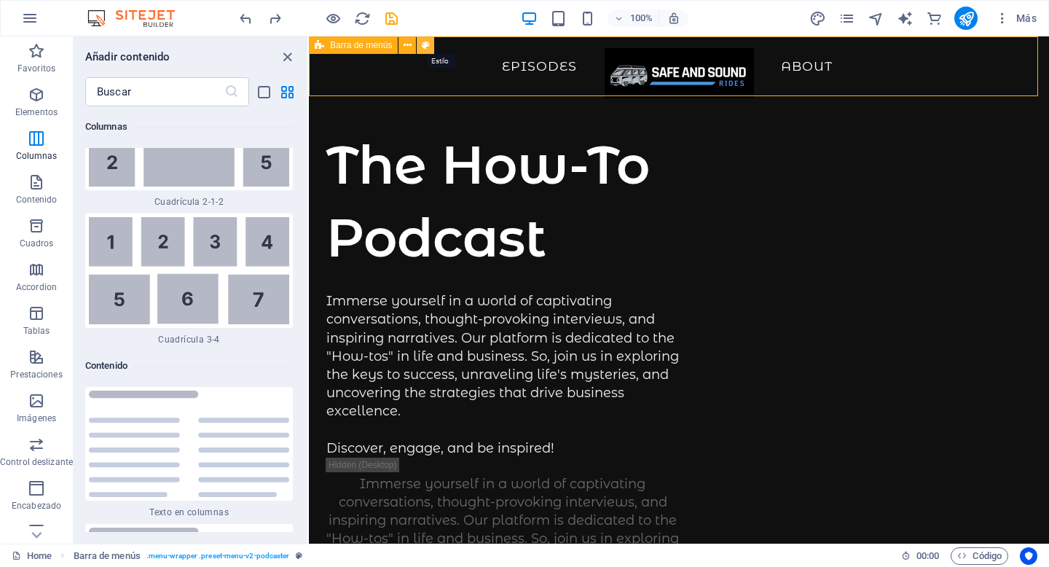
click at [0, 0] on icon at bounding box center [0, 0] width 0 height 0
select select "rem"
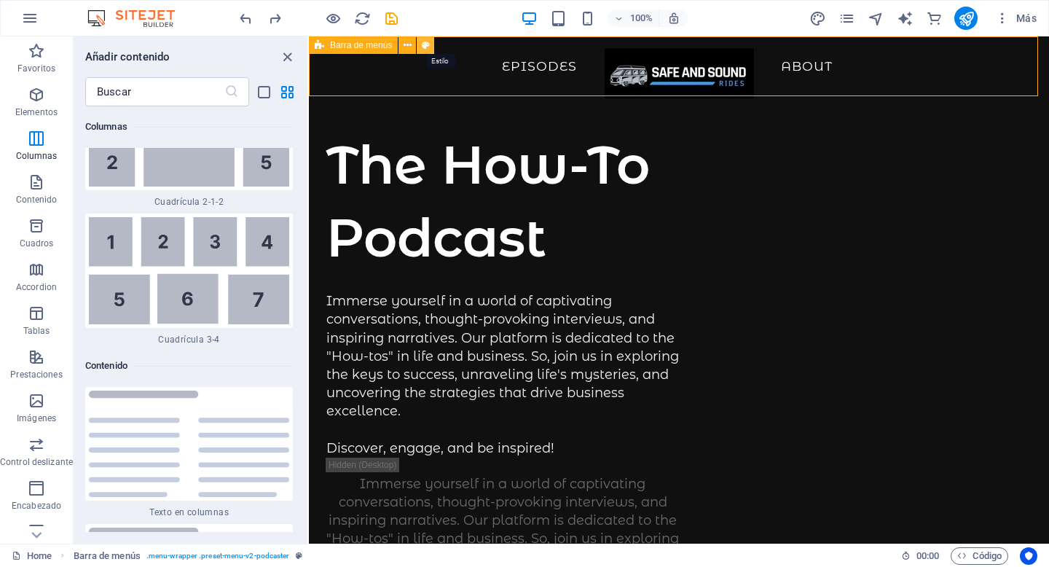
select select "rem"
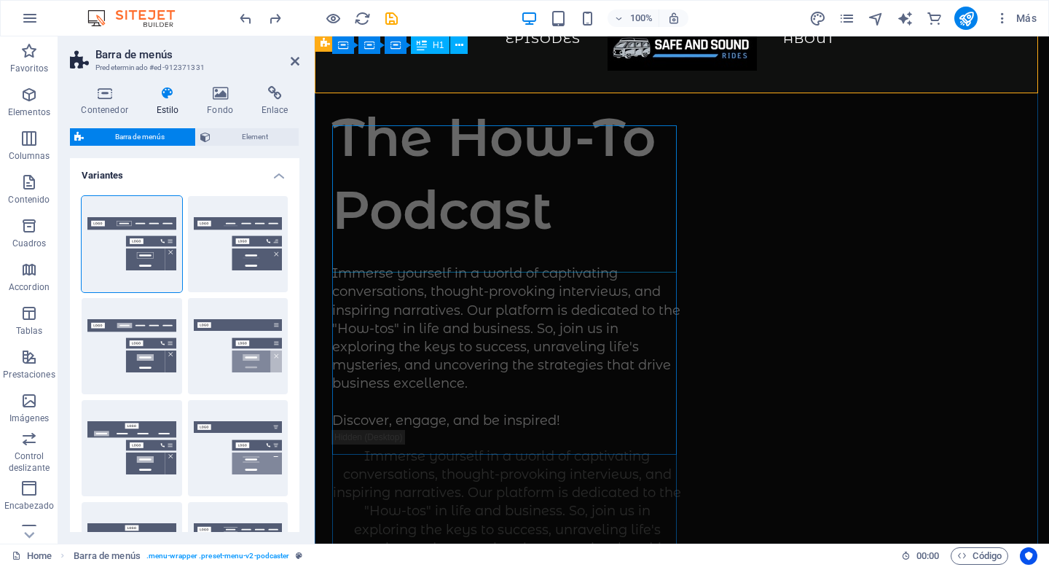
scroll to position [0, 0]
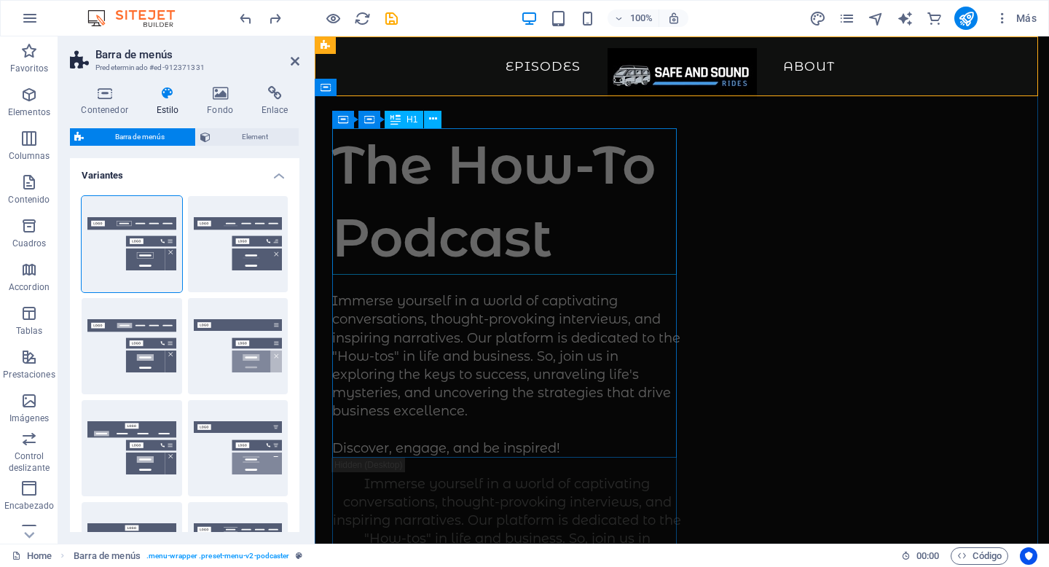
click at [479, 154] on div "The How-To Podcast" at bounding box center [507, 201] width 350 height 147
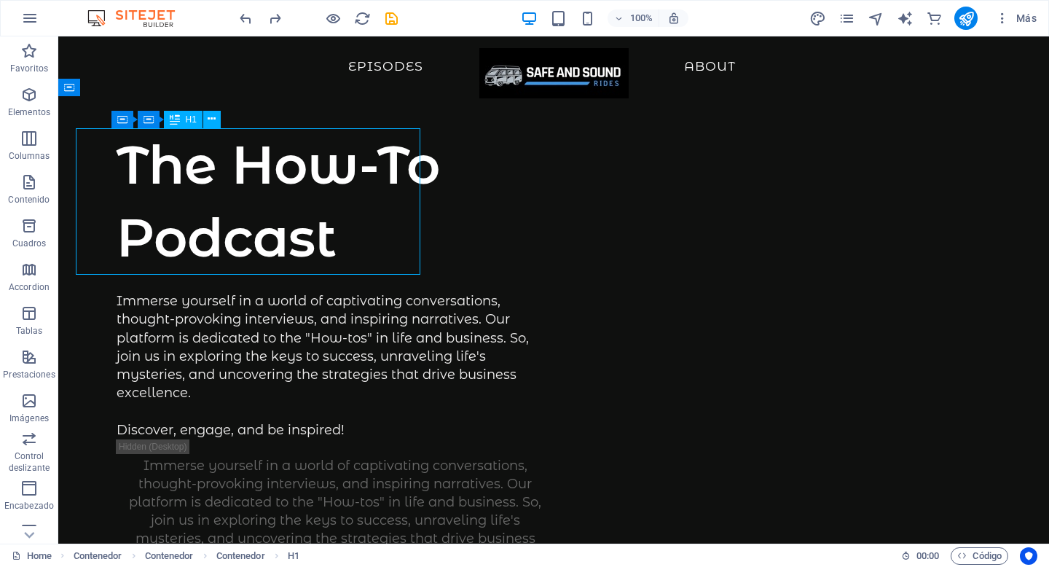
click at [479, 154] on div "The How-To Podcast" at bounding box center [335, 201] width 437 height 147
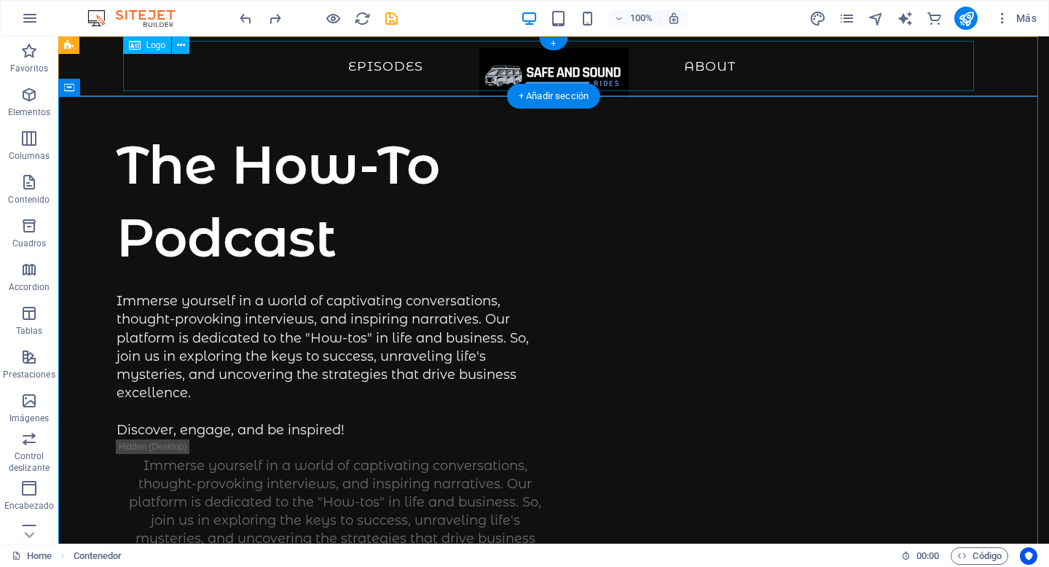
click at [570, 69] on div at bounding box center [553, 73] width 933 height 50
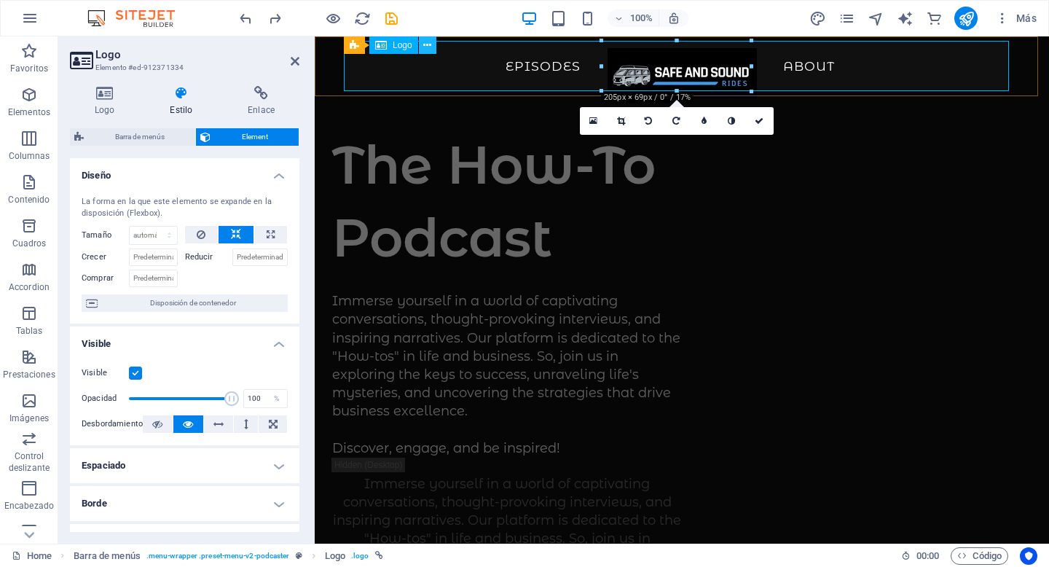
click at [430, 49] on icon at bounding box center [427, 45] width 8 height 15
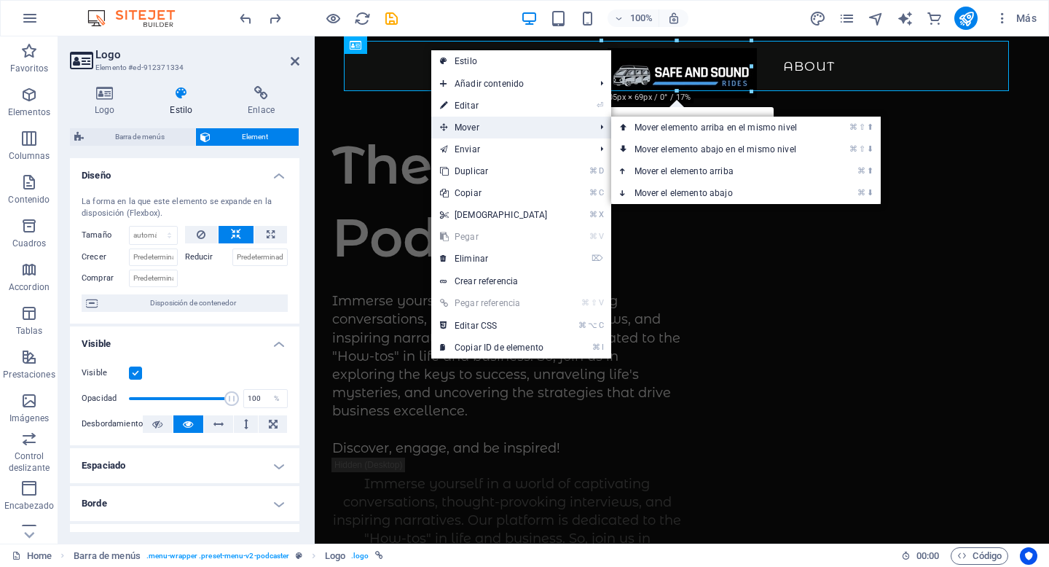
click at [473, 121] on span "Mover" at bounding box center [510, 128] width 158 height 22
click at [644, 128] on link "⌘ ⇧ ⬆ Mover elemento arriba en el mismo nivel" at bounding box center [718, 128] width 215 height 22
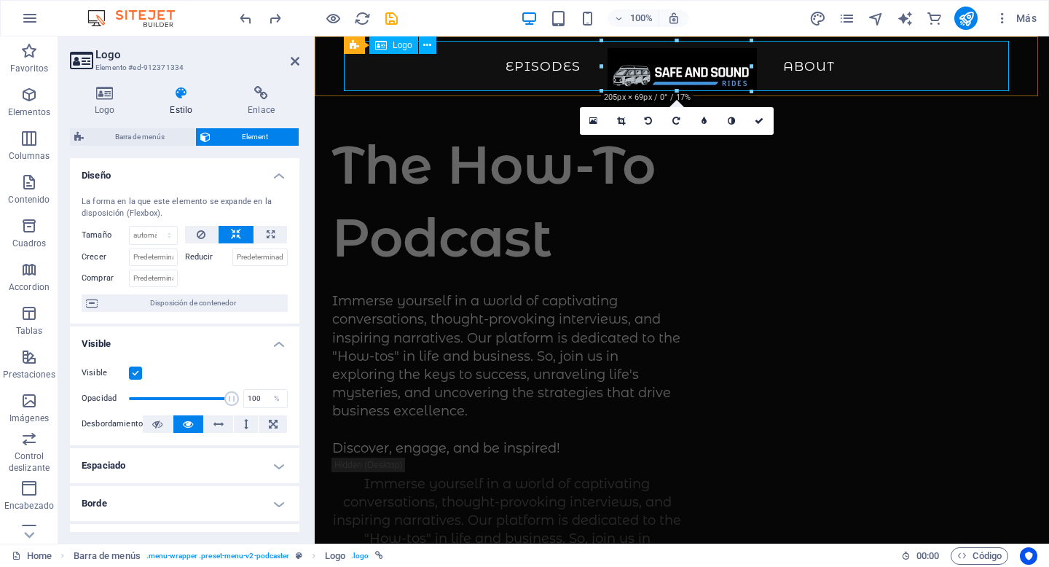
click at [408, 50] on div "Logo" at bounding box center [393, 44] width 49 height 17
click at [425, 46] on icon at bounding box center [427, 45] width 8 height 15
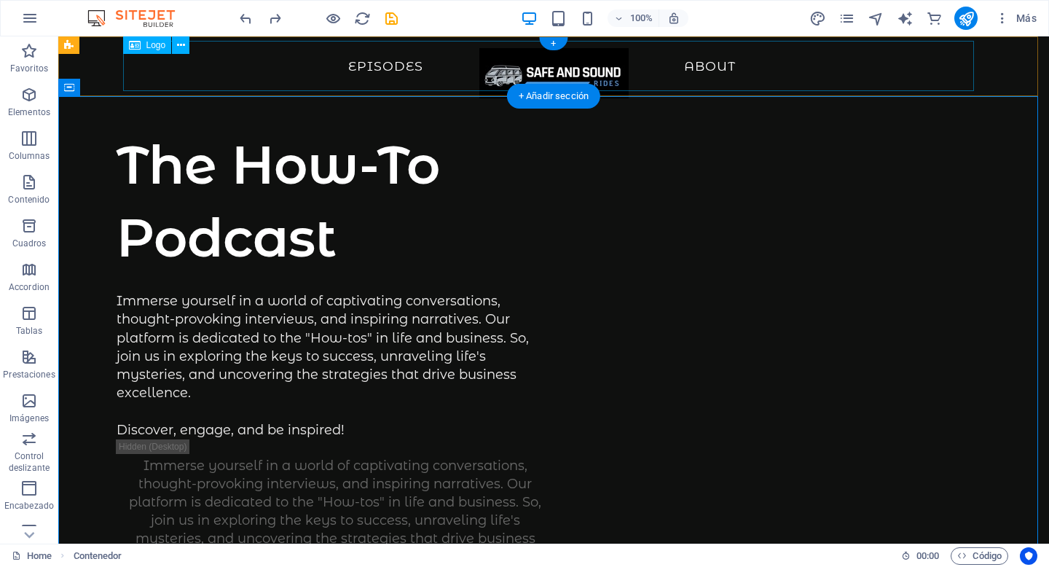
click at [594, 60] on div at bounding box center [553, 73] width 933 height 50
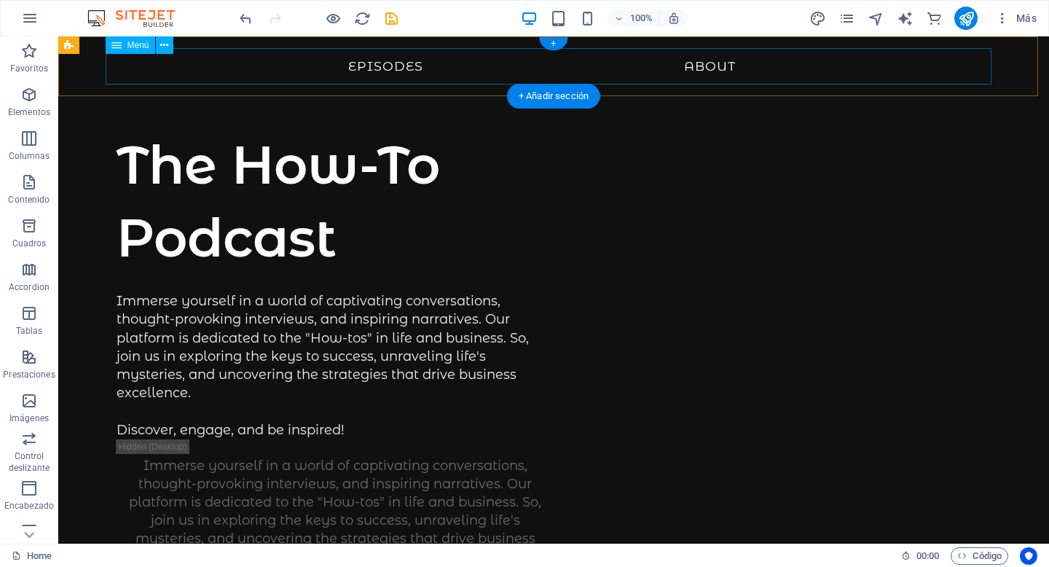
click at [353, 68] on nav "Episodes About" at bounding box center [554, 66] width 886 height 36
click at [378, 65] on nav "Episodes About" at bounding box center [554, 66] width 886 height 36
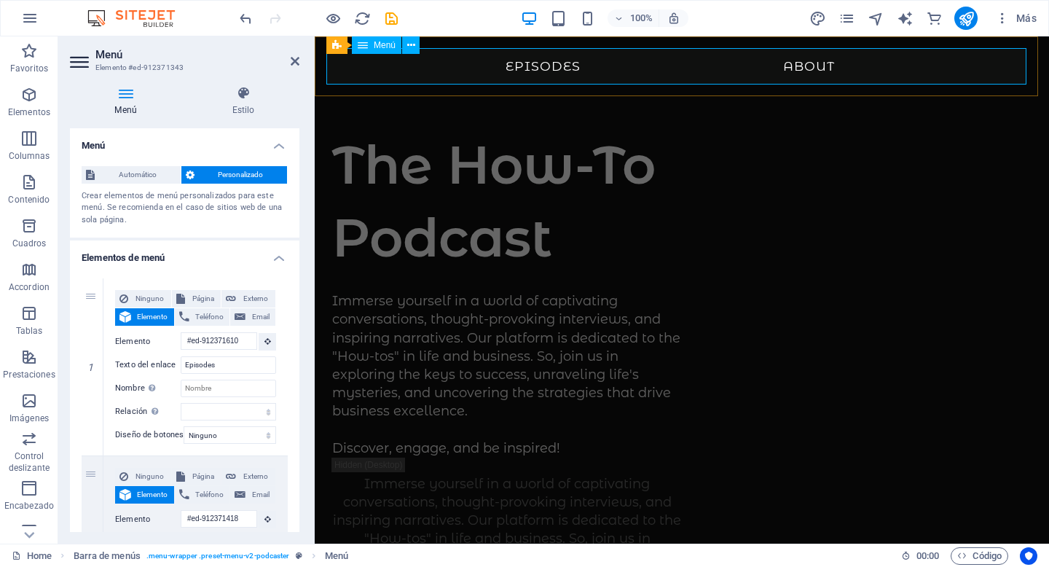
click at [654, 53] on nav "Episodes About" at bounding box center [681, 66] width 711 height 36
